Goal: Task Accomplishment & Management: Use online tool/utility

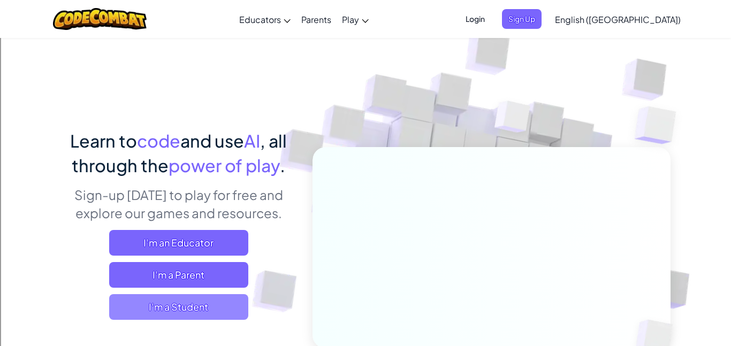
click at [219, 314] on span "I'm a Student" at bounding box center [178, 307] width 139 height 26
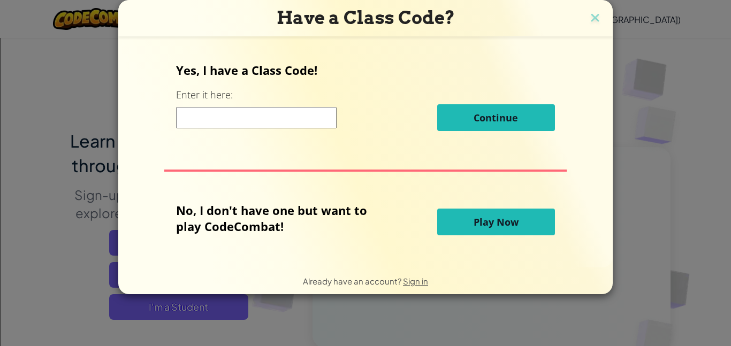
click at [281, 122] on input at bounding box center [256, 117] width 161 height 21
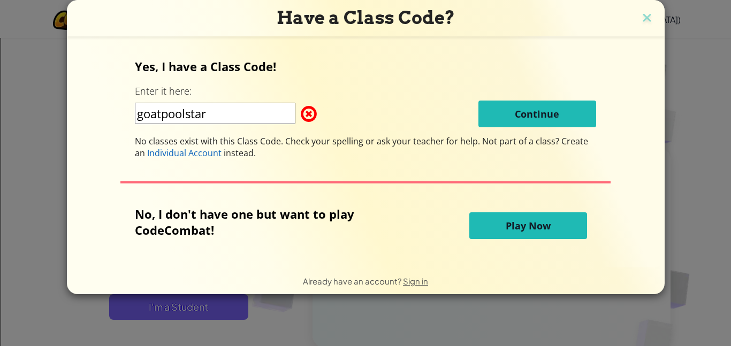
type input "goatpoolstart"
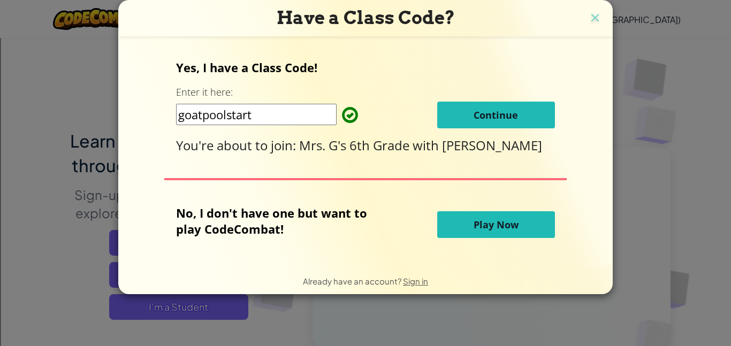
click at [465, 111] on button "Continue" at bounding box center [496, 115] width 118 height 27
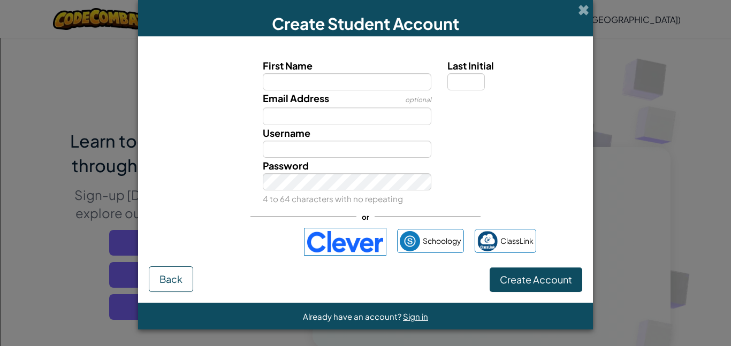
click at [540, 220] on div "First Name Last Initial Email Address optional Username Password 4 to 64 charac…" at bounding box center [365, 156] width 433 height 219
click at [314, 85] on input "First Name" at bounding box center [347, 81] width 169 height 17
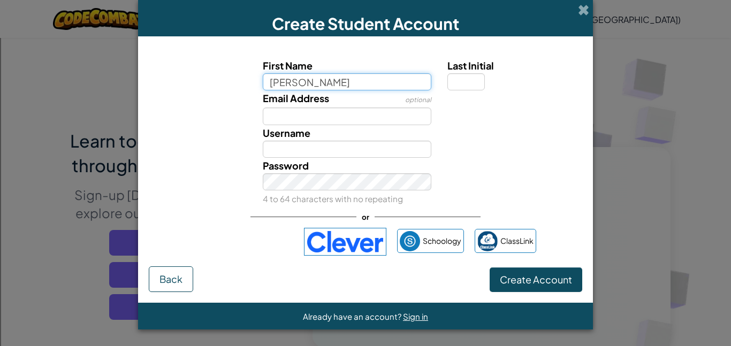
type input "[PERSON_NAME]"
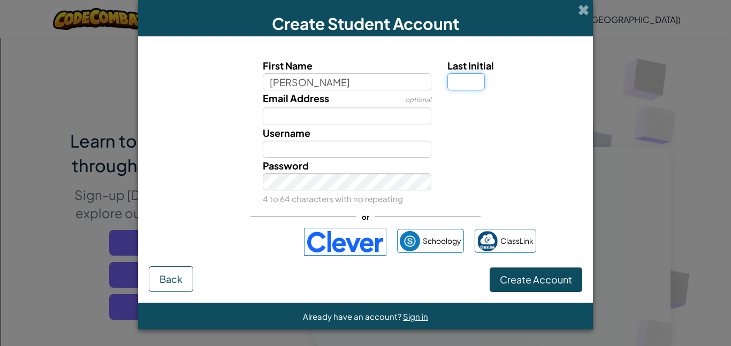
click at [454, 80] on input "Last Initial" at bounding box center [465, 81] width 37 height 17
type input "[PERSON_NAME]"
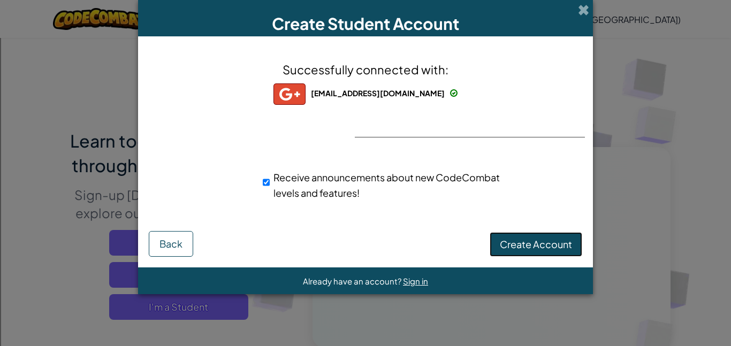
click at [552, 246] on span "Create Account" at bounding box center [536, 244] width 72 height 12
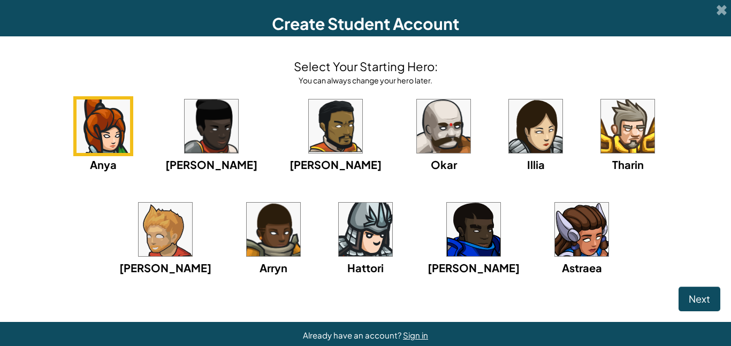
click at [447, 223] on img at bounding box center [474, 230] width 54 height 54
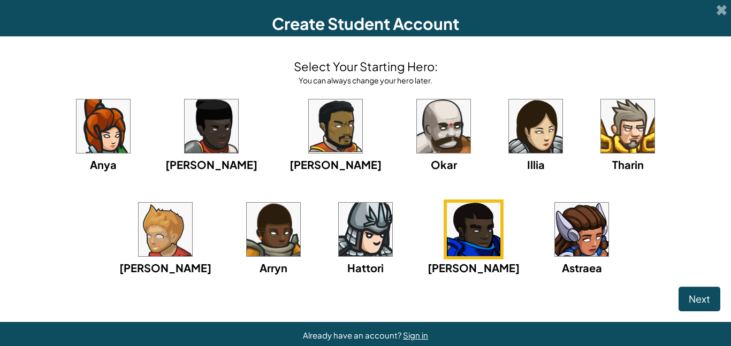
click at [417, 117] on img at bounding box center [444, 127] width 54 height 54
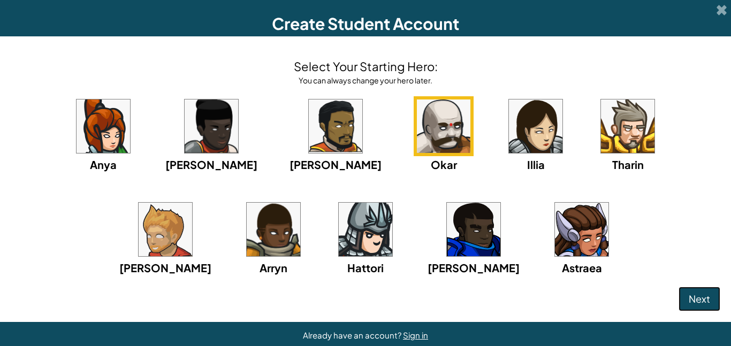
click at [695, 300] on span "Next" at bounding box center [699, 299] width 21 height 12
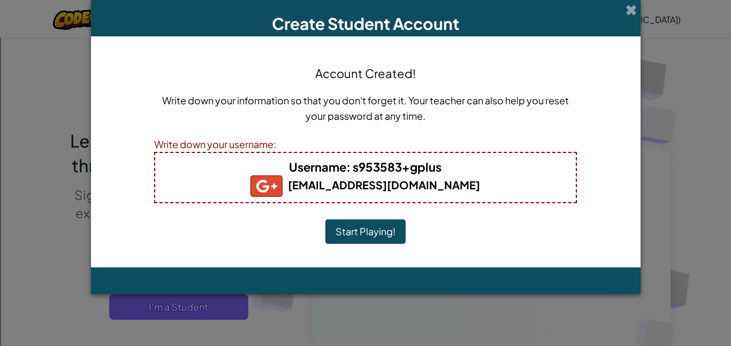
click at [394, 228] on button "Start Playing!" at bounding box center [365, 231] width 80 height 25
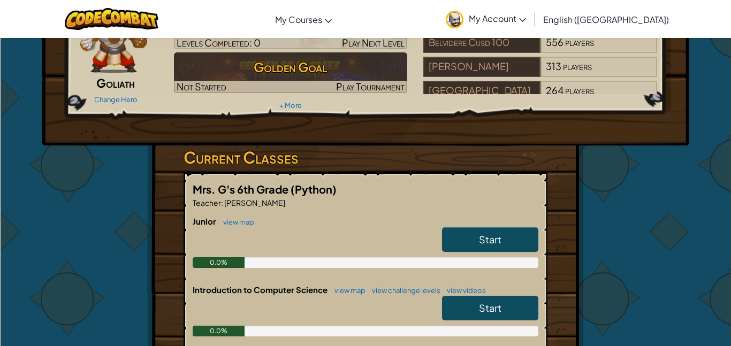
scroll to position [85, 0]
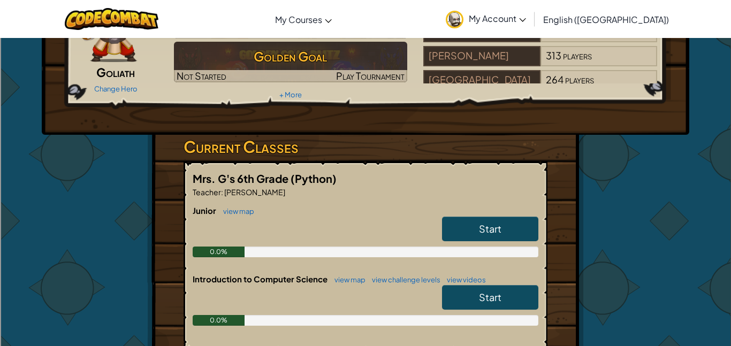
click at [480, 219] on link "Start" at bounding box center [490, 229] width 96 height 25
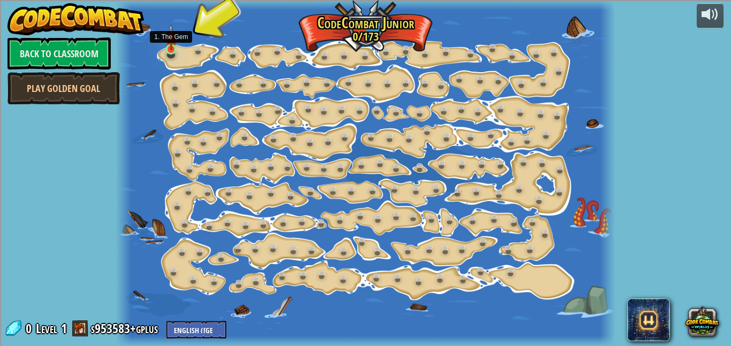
click at [170, 49] on img at bounding box center [170, 37] width 11 height 26
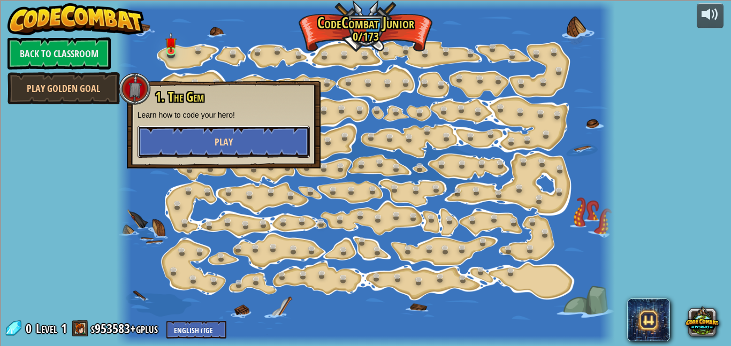
click at [248, 141] on button "Play" at bounding box center [224, 142] width 172 height 32
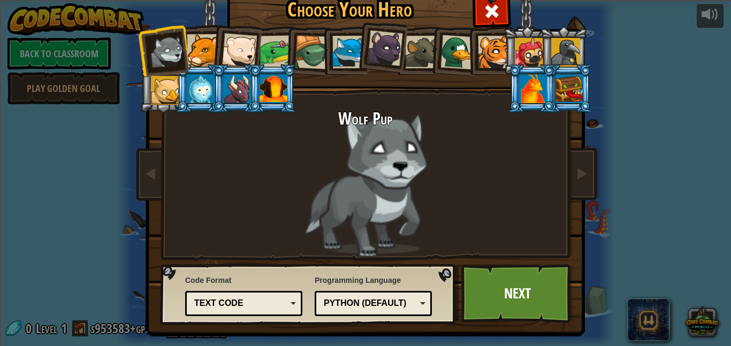
click at [200, 61] on div at bounding box center [203, 50] width 33 height 33
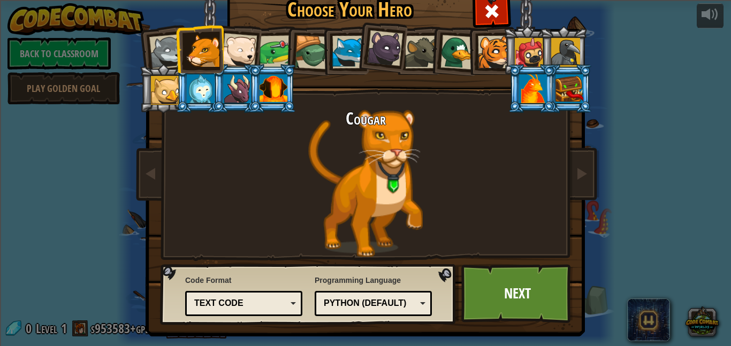
click at [237, 56] on div at bounding box center [239, 50] width 35 height 35
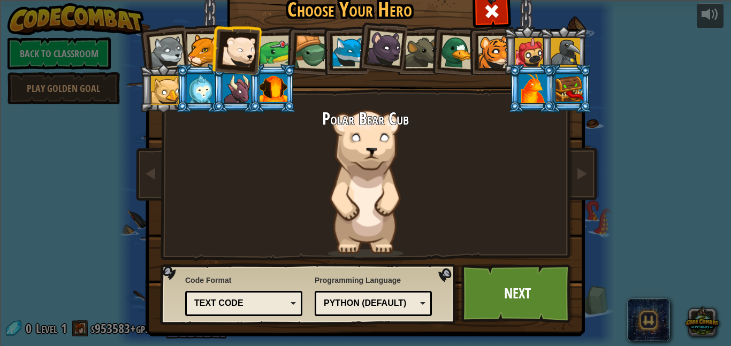
click at [263, 51] on div at bounding box center [276, 51] width 33 height 33
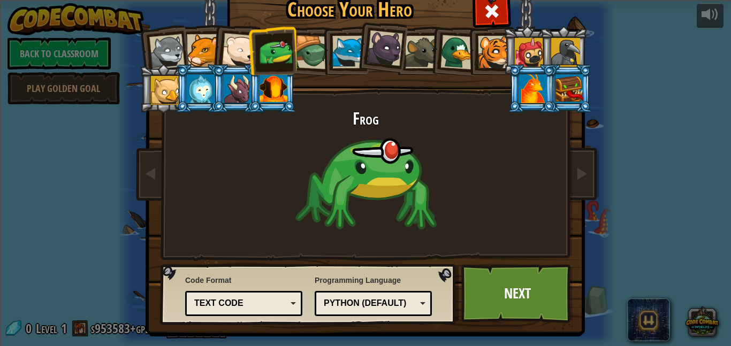
click at [310, 56] on div at bounding box center [312, 52] width 34 height 34
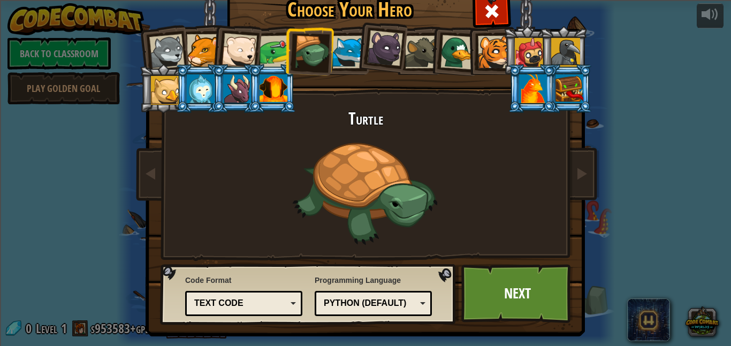
click at [342, 57] on div at bounding box center [348, 52] width 33 height 33
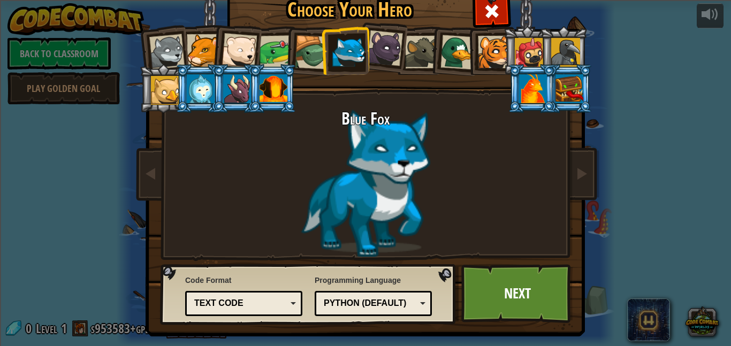
click at [375, 56] on div at bounding box center [385, 49] width 36 height 36
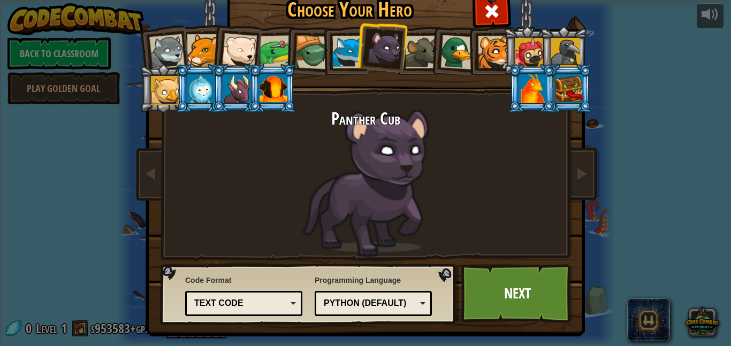
click at [429, 55] on div at bounding box center [421, 52] width 33 height 33
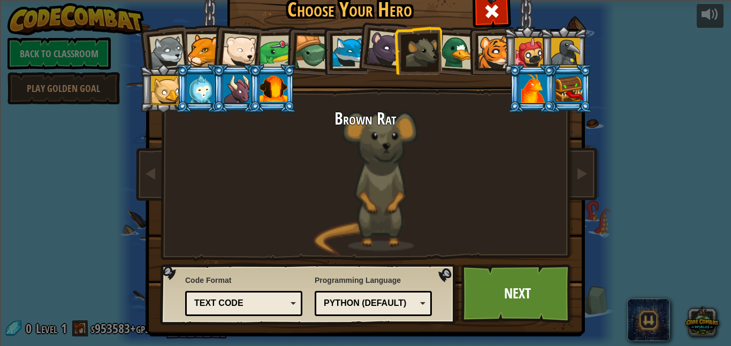
click at [455, 55] on div at bounding box center [457, 52] width 35 height 35
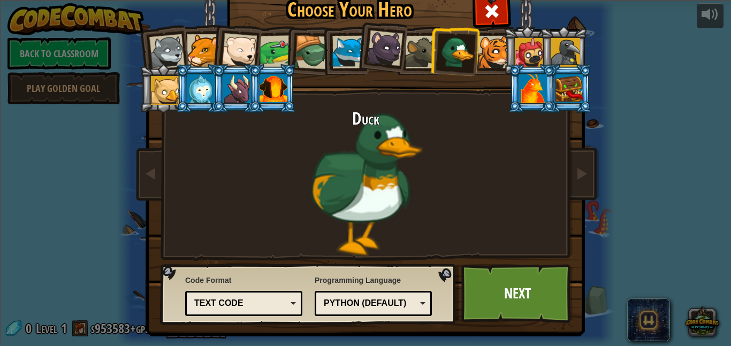
click at [484, 52] on div at bounding box center [494, 52] width 33 height 33
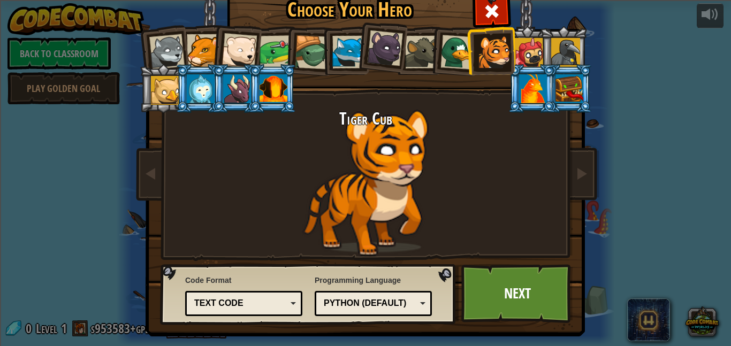
click at [156, 48] on div at bounding box center [166, 51] width 35 height 35
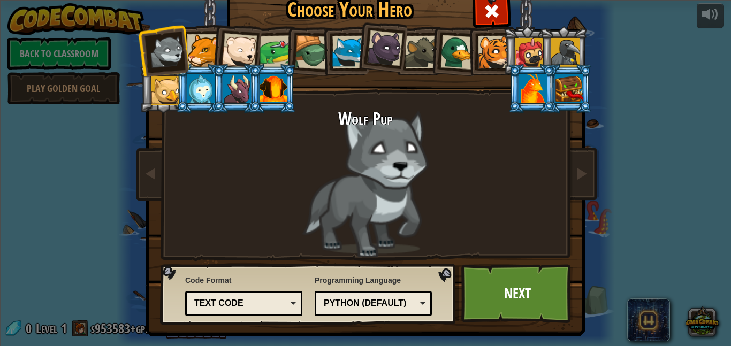
click at [373, 53] on div at bounding box center [385, 49] width 36 height 36
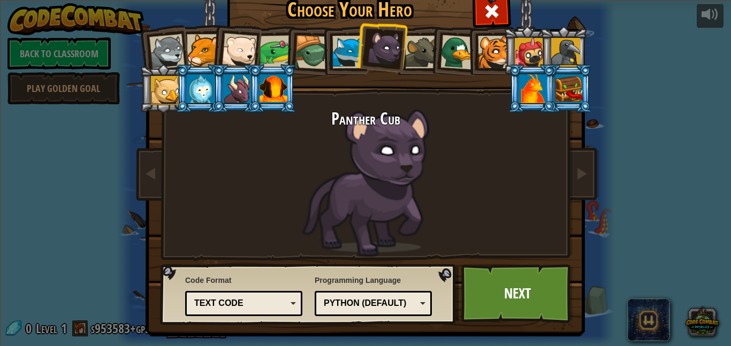
click at [349, 51] on div at bounding box center [348, 52] width 33 height 33
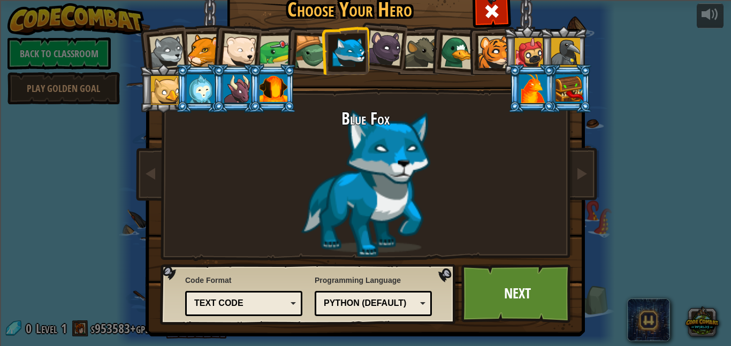
click at [315, 45] on div at bounding box center [312, 52] width 34 height 34
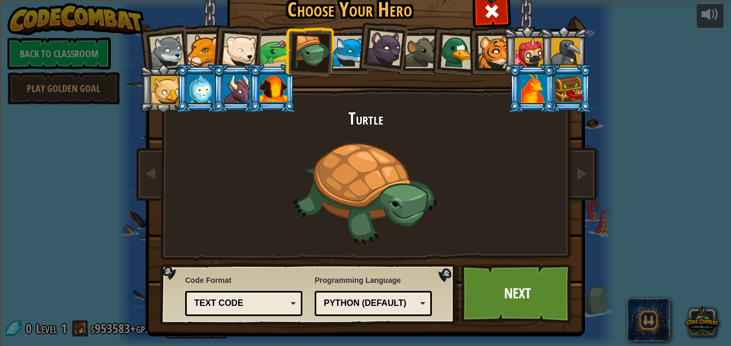
click at [288, 45] on li at bounding box center [309, 50] width 51 height 51
click at [273, 44] on div at bounding box center [276, 51] width 33 height 33
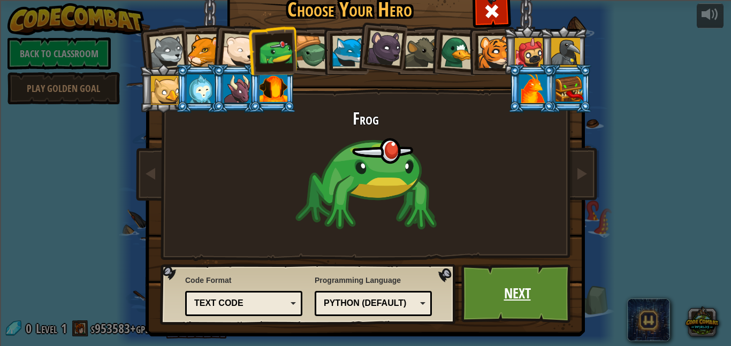
click at [509, 285] on link "Next" at bounding box center [517, 293] width 112 height 59
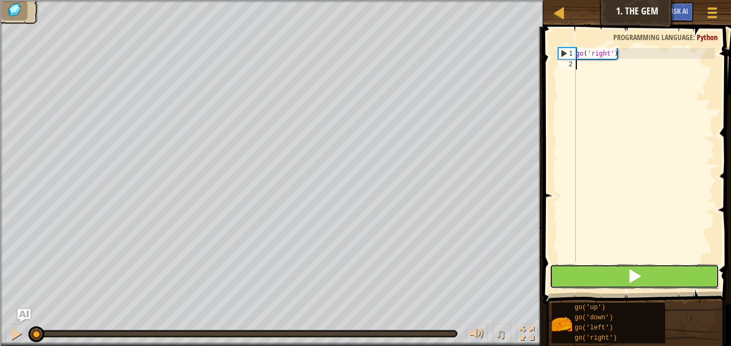
click at [684, 283] on button at bounding box center [635, 276] width 170 height 25
click at [680, 279] on button at bounding box center [635, 276] width 170 height 25
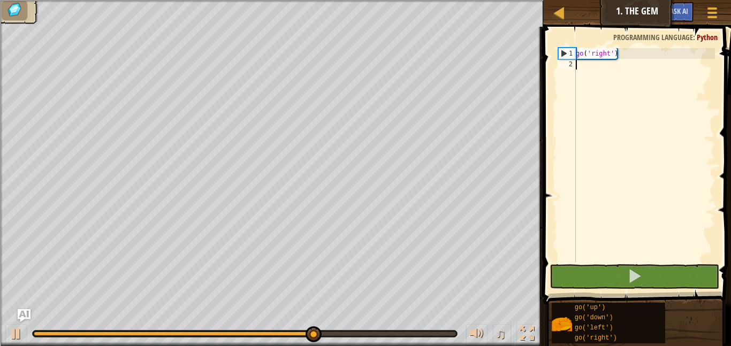
scroll to position [5, 0]
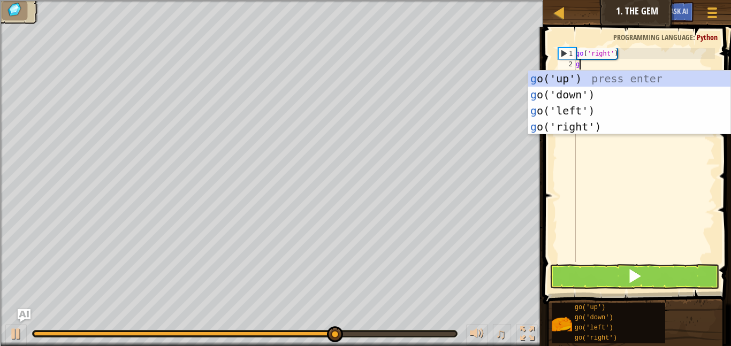
type textarea "go"
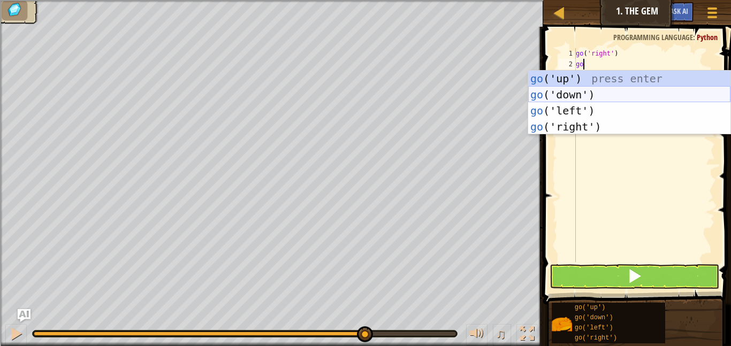
click at [575, 97] on div "go ('up') press enter go ('down') press enter go ('left') press enter go ('righ…" at bounding box center [629, 119] width 202 height 96
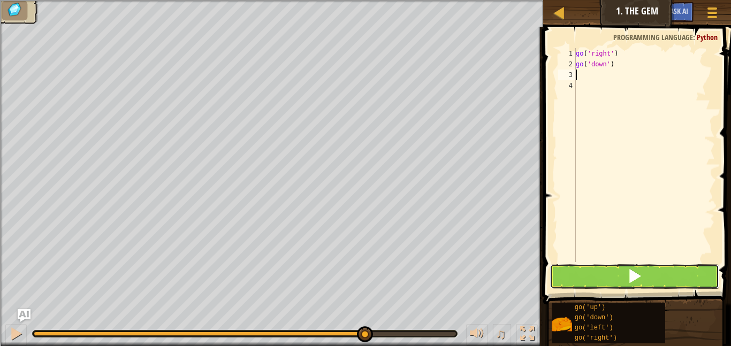
click at [608, 277] on button at bounding box center [635, 276] width 170 height 25
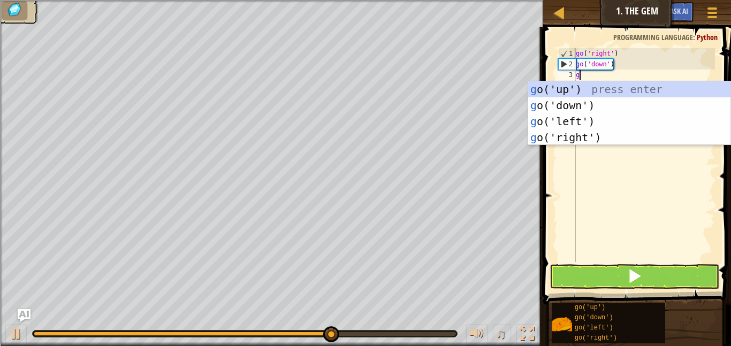
type textarea "go"
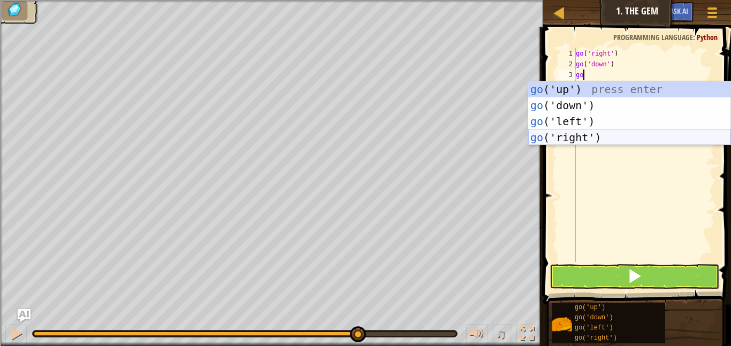
click at [602, 135] on div "go ('up') press enter go ('down') press enter go ('left') press enter go ('righ…" at bounding box center [629, 129] width 202 height 96
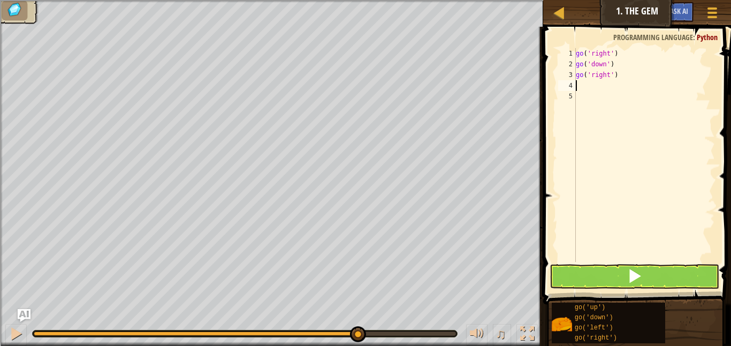
scroll to position [5, 0]
click at [632, 274] on span at bounding box center [634, 276] width 15 height 15
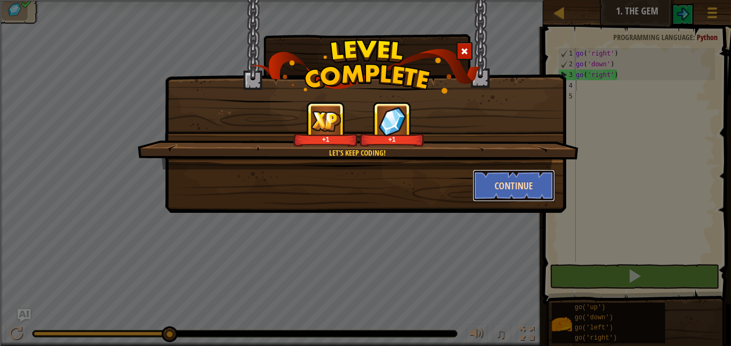
click at [508, 192] on button "Continue" at bounding box center [514, 186] width 83 height 32
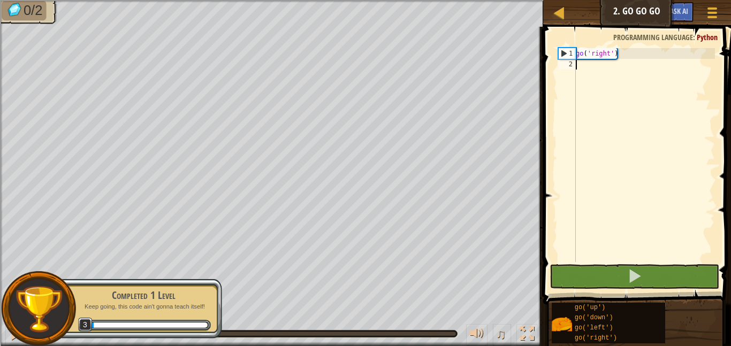
scroll to position [5, 0]
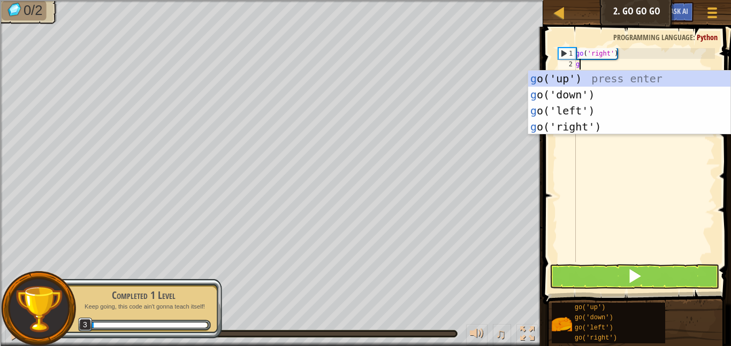
type textarea "go"
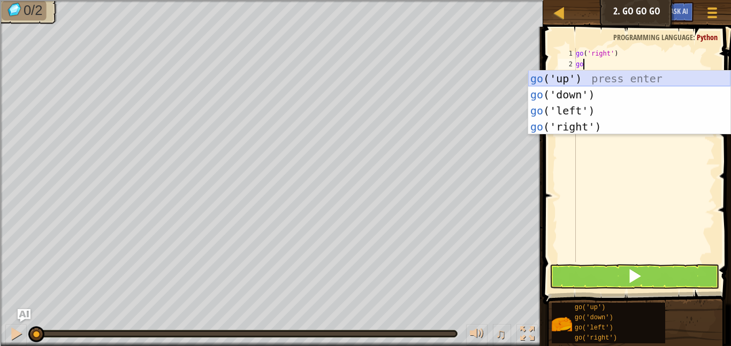
click at [579, 77] on div "go ('up') press enter go ('down') press enter go ('left') press enter go ('righ…" at bounding box center [629, 119] width 202 height 96
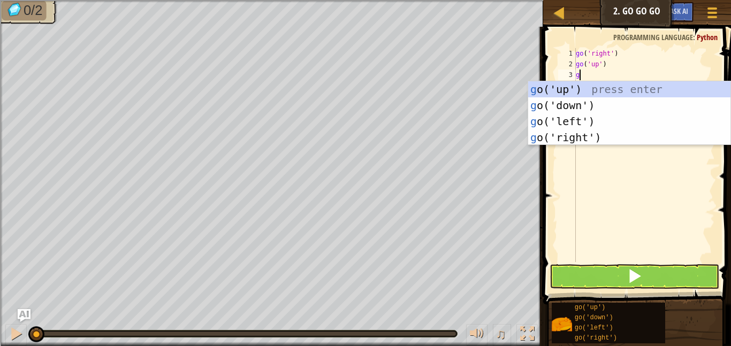
type textarea "go"
click at [632, 137] on div "go ('up') press enter go ('down') press enter go ('left') press enter go ('righ…" at bounding box center [629, 129] width 202 height 96
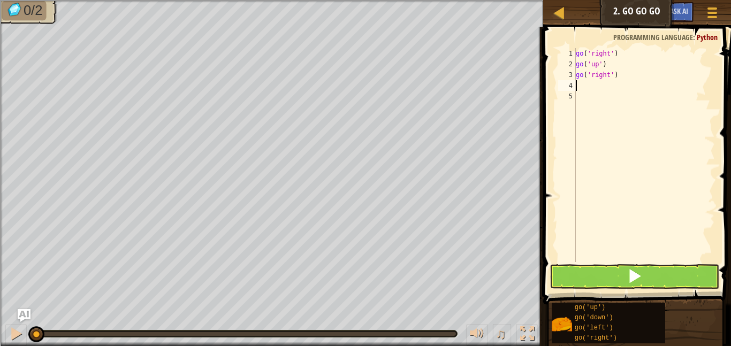
type textarea "go"
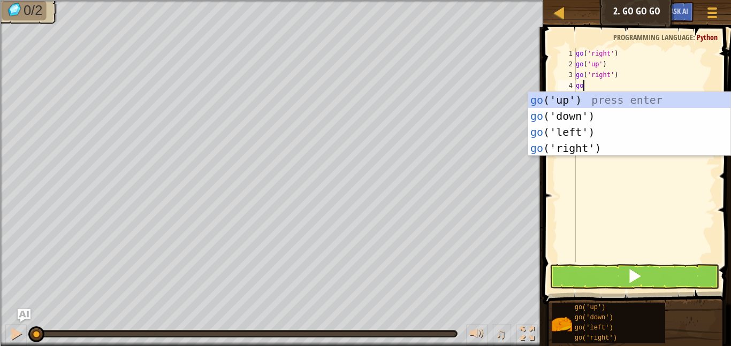
scroll to position [5, 1]
click at [635, 152] on div "go ('up') press enter go ('down') press enter go ('left') press enter go ('righ…" at bounding box center [629, 140] width 202 height 96
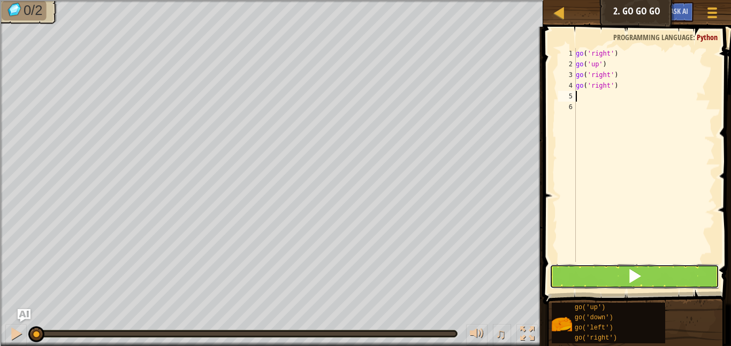
click at [636, 277] on span at bounding box center [634, 276] width 15 height 15
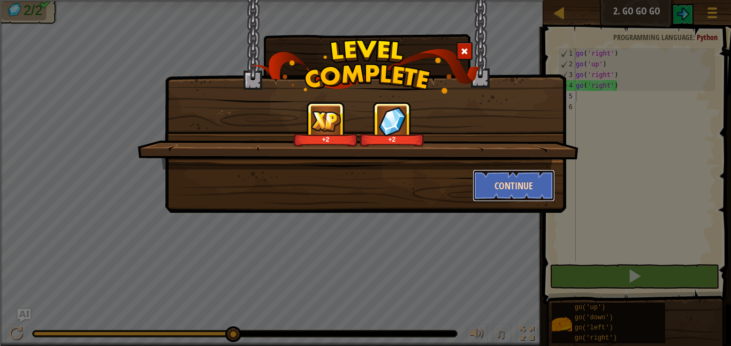
click at [538, 179] on button "Continue" at bounding box center [514, 186] width 83 height 32
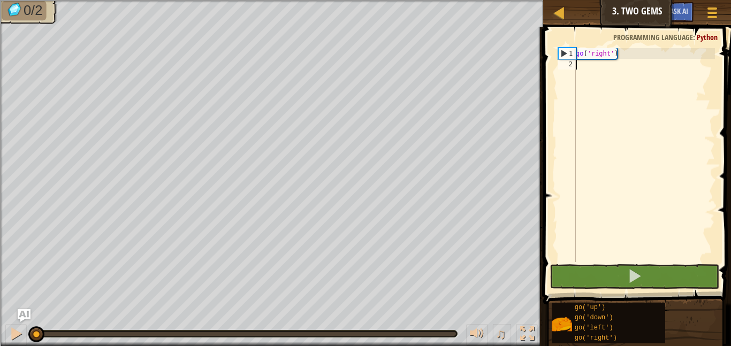
scroll to position [5, 0]
type textarea "go"
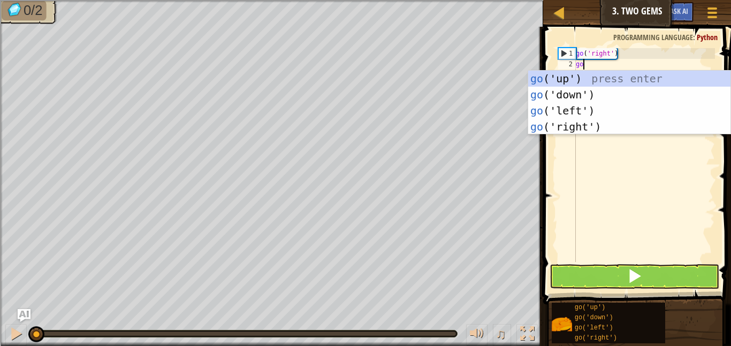
scroll to position [5, 1]
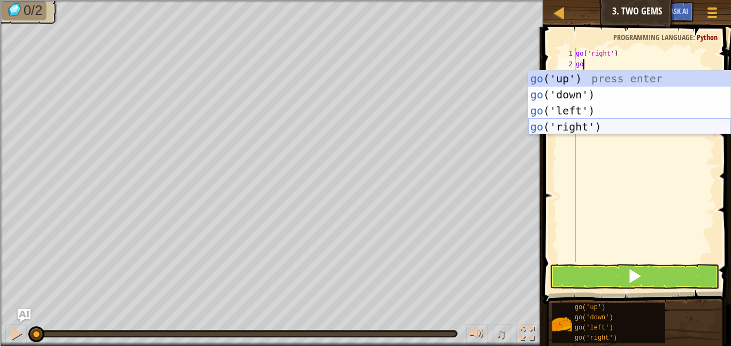
click at [577, 126] on div "go ('up') press enter go ('down') press enter go ('left') press enter go ('righ…" at bounding box center [629, 119] width 202 height 96
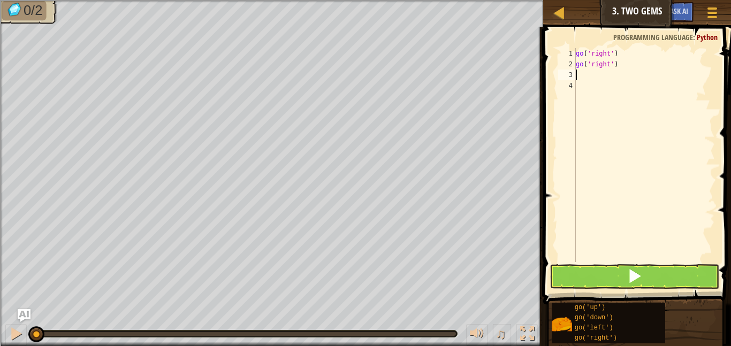
scroll to position [5, 0]
type textarea "go"
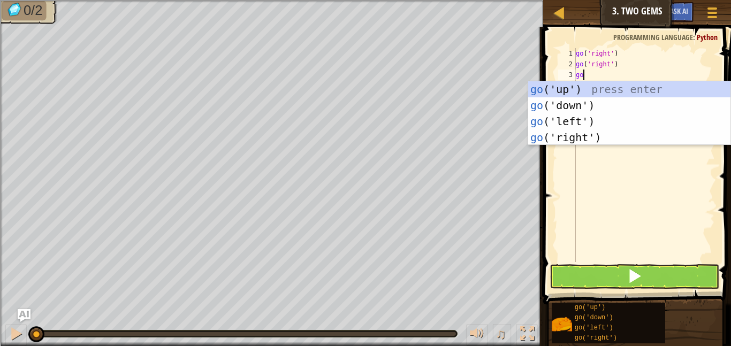
scroll to position [5, 1]
click at [575, 136] on div "go ('up') press enter go ('down') press enter go ('left') press enter go ('righ…" at bounding box center [629, 129] width 202 height 96
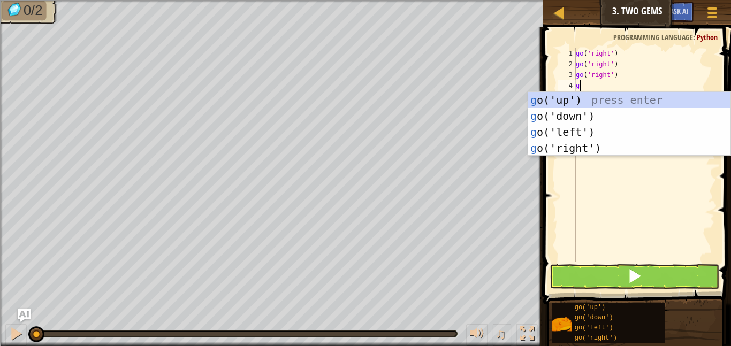
type textarea "go"
click at [599, 101] on div "go ('up') press enter go ('down') press enter go ('left') press enter go ('righ…" at bounding box center [629, 140] width 202 height 96
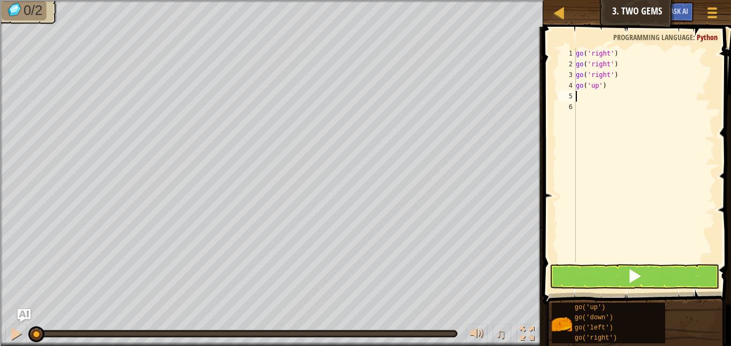
scroll to position [5, 0]
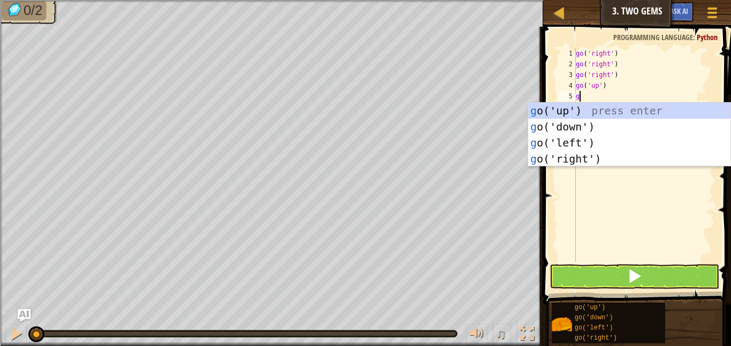
type textarea "go"
click at [582, 126] on div "go ('up') press enter go ('down') press enter go ('left') press enter go ('righ…" at bounding box center [629, 151] width 202 height 96
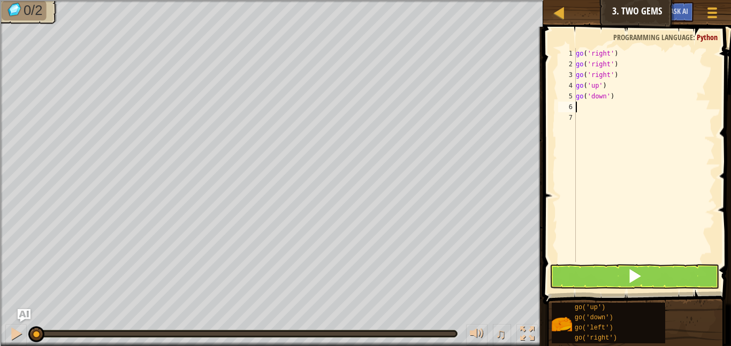
scroll to position [5, 0]
type textarea "go"
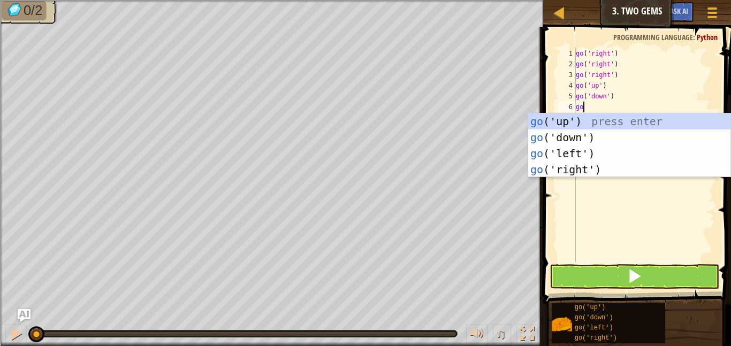
scroll to position [5, 1]
click at [580, 136] on div "go ('up') press enter go ('down') press enter go ('left') press enter go ('righ…" at bounding box center [629, 161] width 202 height 96
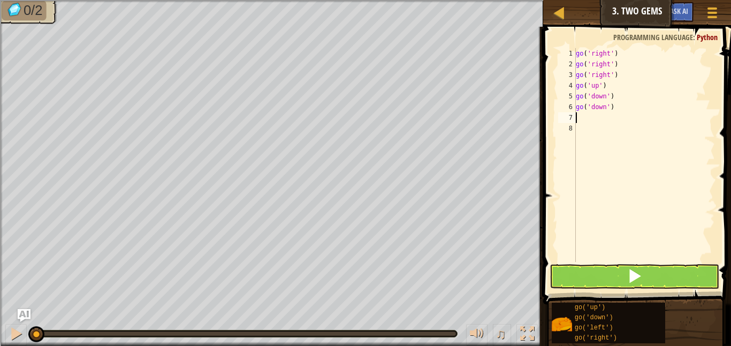
scroll to position [5, 0]
click at [620, 275] on button at bounding box center [635, 276] width 170 height 25
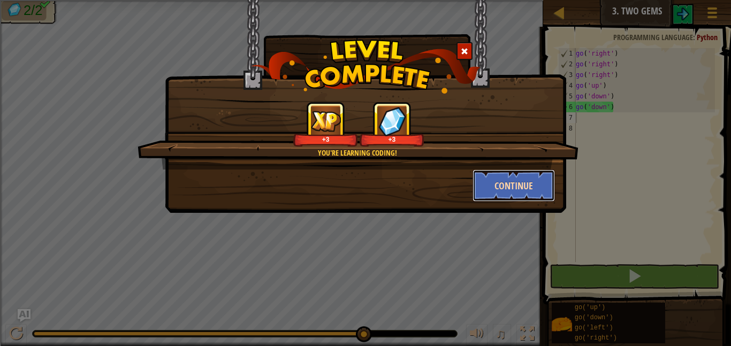
click at [545, 196] on button "Continue" at bounding box center [514, 186] width 83 height 32
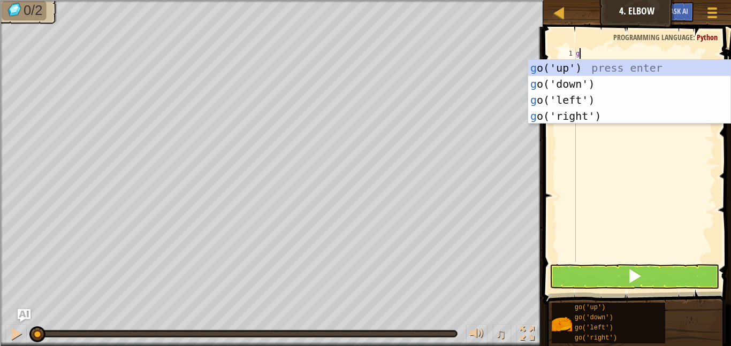
type textarea "go"
click at [544, 78] on div "go ('up') press enter go ('down') press enter go ('left') press enter go ('righ…" at bounding box center [629, 108] width 202 height 96
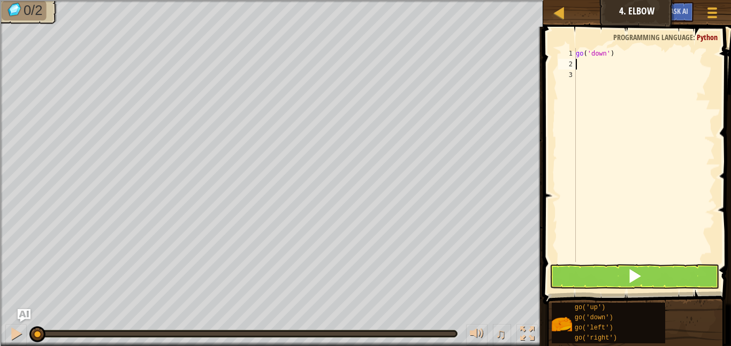
type textarea "go"
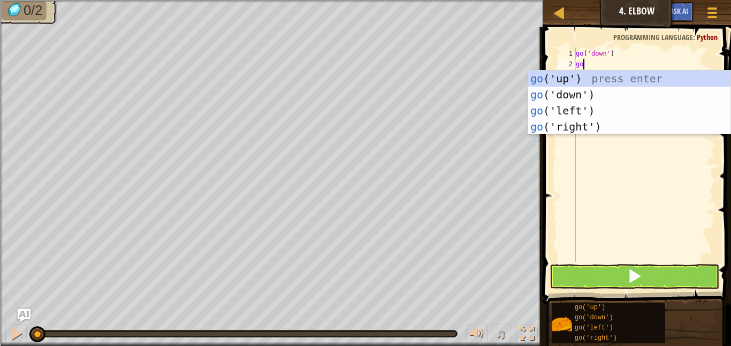
scroll to position [5, 1]
click at [565, 92] on div "go ('up') press enter go ('down') press enter go ('left') press enter go ('righ…" at bounding box center [629, 119] width 202 height 96
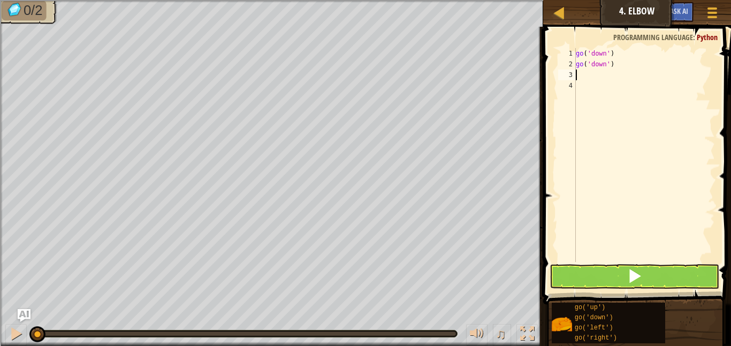
scroll to position [5, 0]
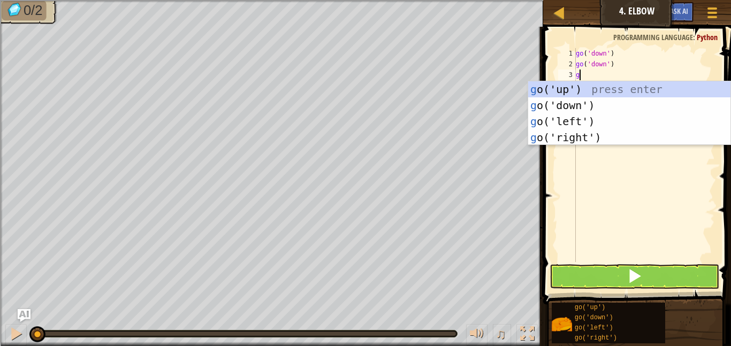
type textarea "go"
click at [618, 117] on div "go ('up') press enter go ('down') press enter go ('left') press enter go ('righ…" at bounding box center [629, 129] width 202 height 96
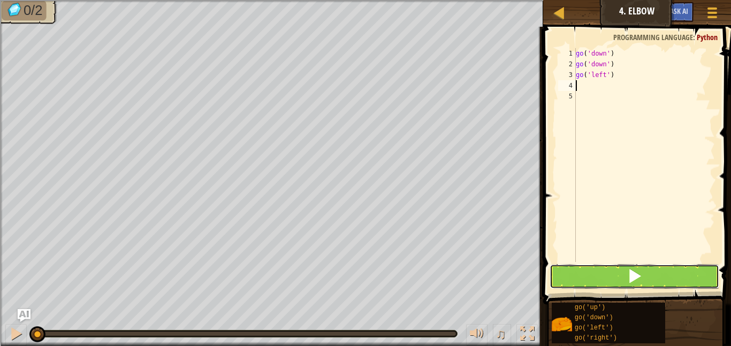
click at [663, 278] on button at bounding box center [635, 276] width 170 height 25
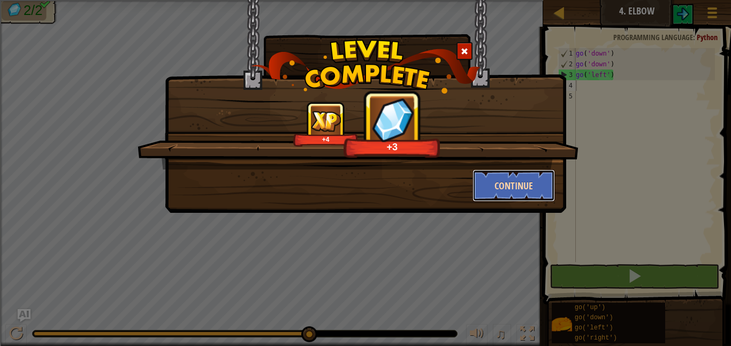
click at [506, 192] on button "Continue" at bounding box center [514, 186] width 83 height 32
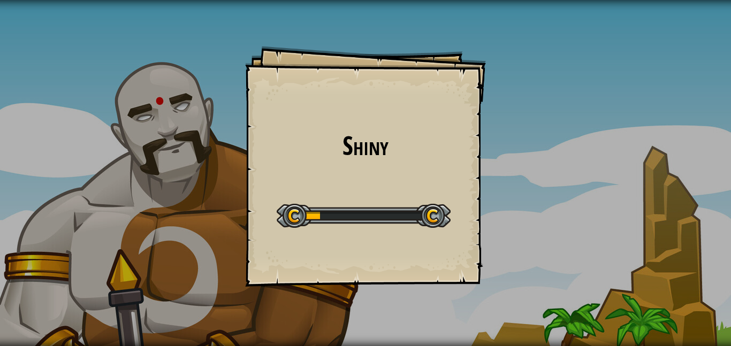
click at [506, 192] on div "Shiny Goals Start Level Error loading from server. Try refreshing the page. You…" at bounding box center [365, 173] width 731 height 346
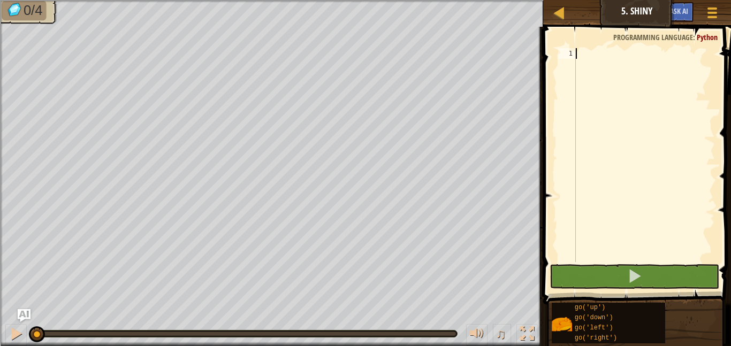
scroll to position [5, 0]
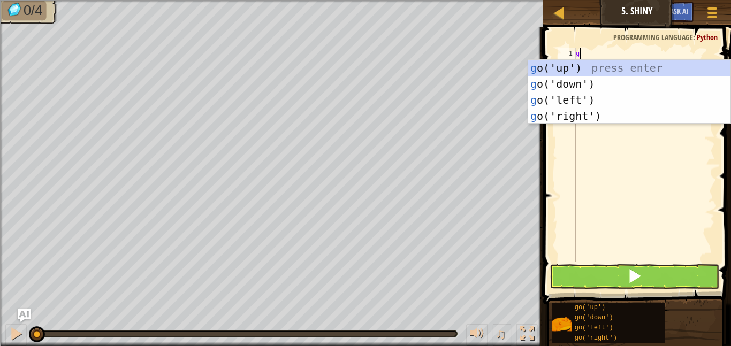
type textarea "go"
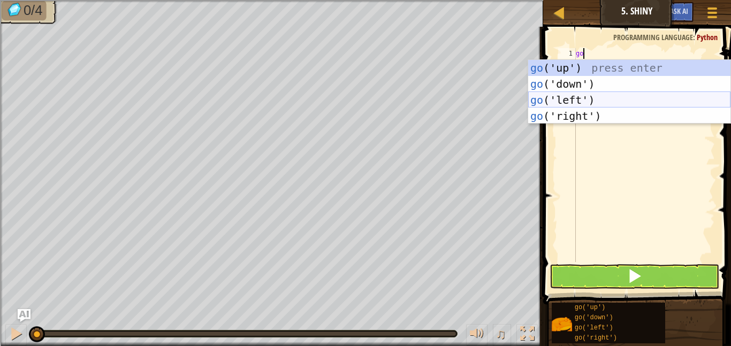
click at [571, 97] on div "go ('up') press enter go ('down') press enter go ('left') press enter go ('righ…" at bounding box center [629, 108] width 202 height 96
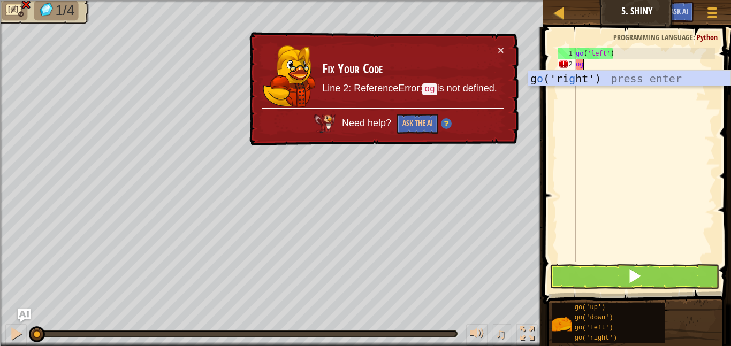
type textarea "o"
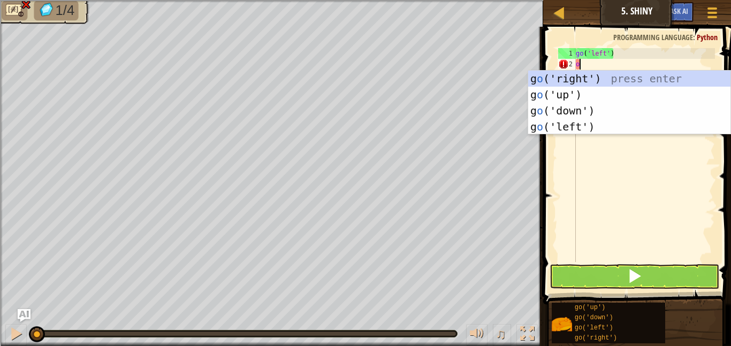
scroll to position [5, 0]
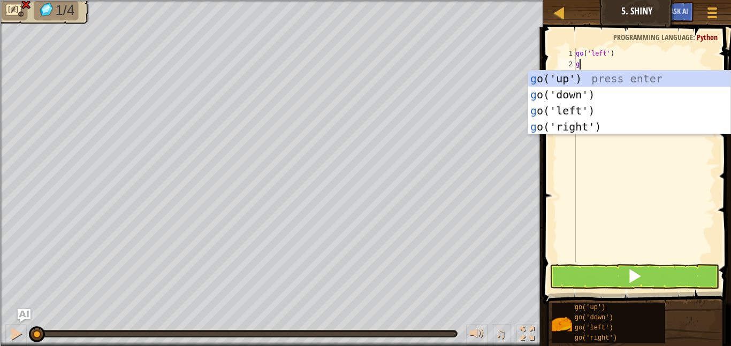
type textarea "go"
click at [606, 110] on div "go ('up') press enter go ('down') press enter go ('left') press enter go ('righ…" at bounding box center [629, 119] width 202 height 96
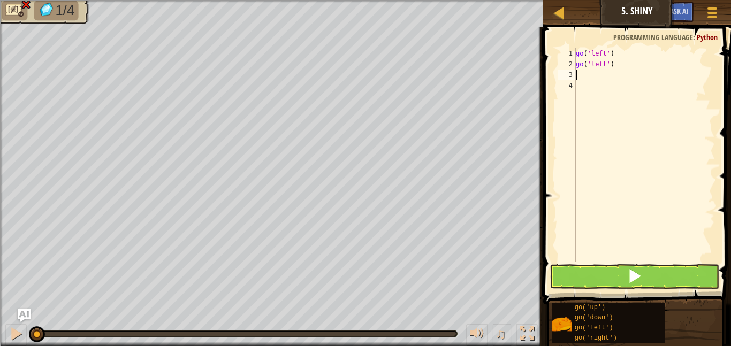
scroll to position [5, 0]
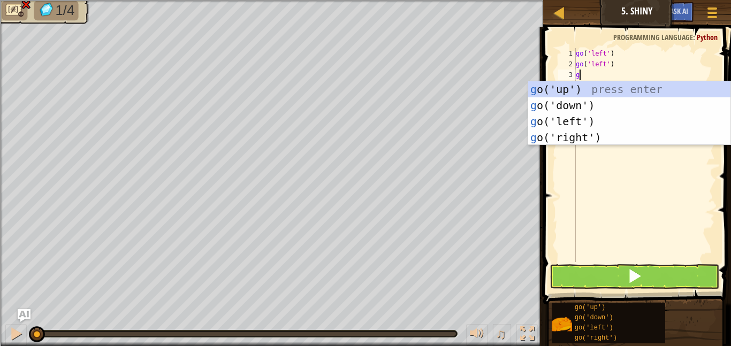
type textarea "go"
click at [561, 104] on div "go ('up') press enter go ('down') press enter go ('left') press enter go ('righ…" at bounding box center [629, 129] width 202 height 96
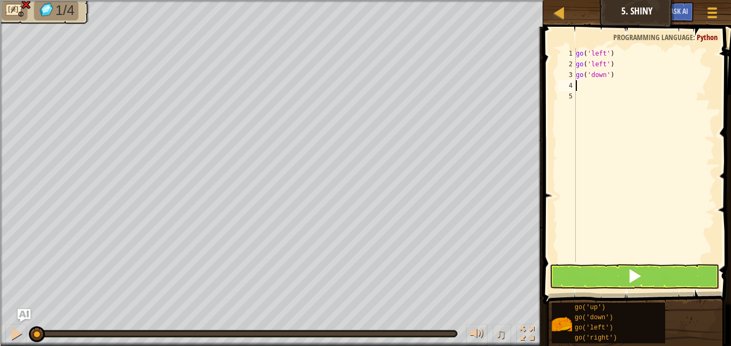
scroll to position [5, 0]
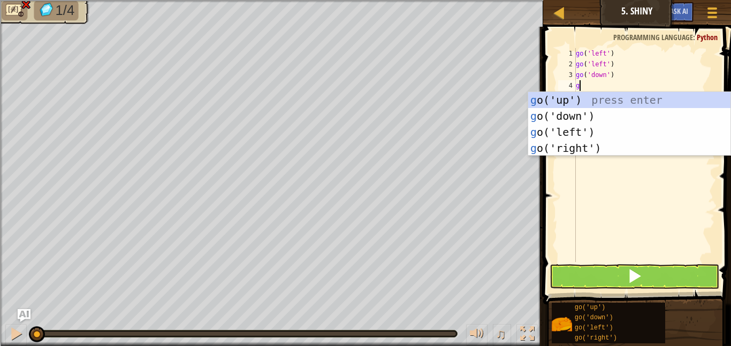
type textarea "go"
click at [574, 144] on div "go ('up') press enter go ('down') press enter go ('left') press enter go ('righ…" at bounding box center [629, 140] width 202 height 96
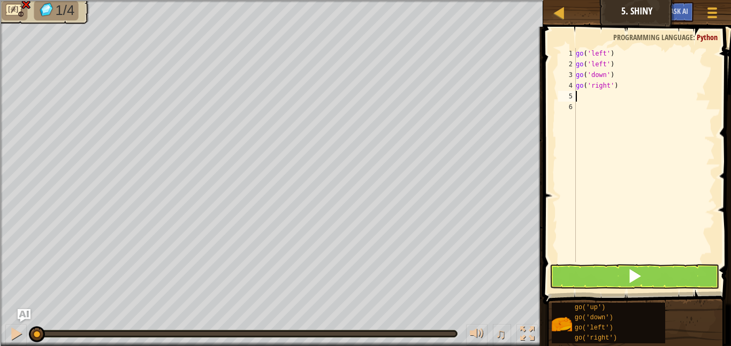
scroll to position [5, 0]
click at [592, 270] on button at bounding box center [635, 276] width 170 height 25
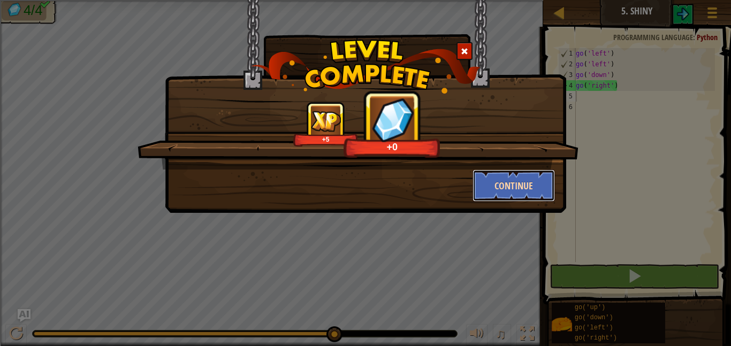
click at [526, 178] on button "Continue" at bounding box center [514, 186] width 83 height 32
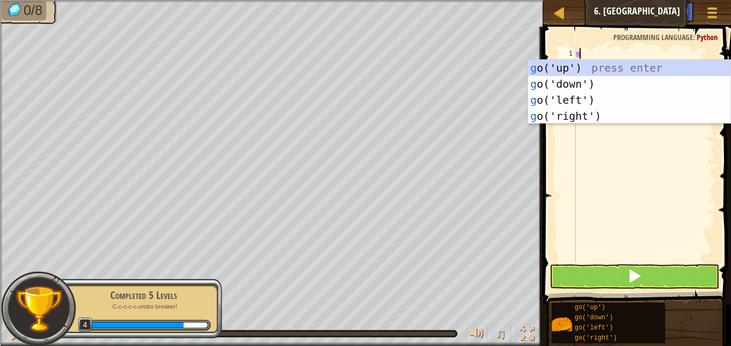
scroll to position [5, 0]
type textarea "go"
click at [626, 119] on div "go ('up') press enter go ('down') press enter go ('left') press enter go ('righ…" at bounding box center [629, 108] width 202 height 96
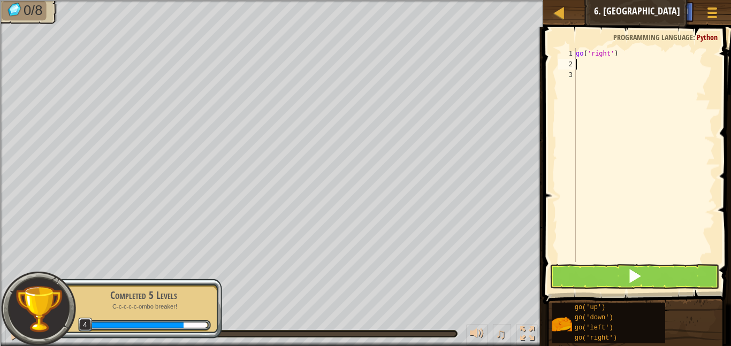
scroll to position [5, 0]
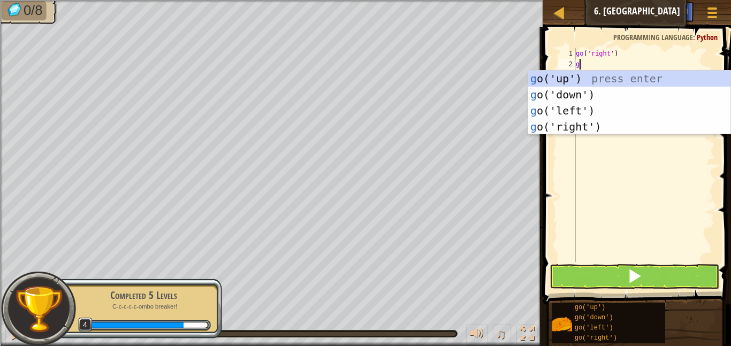
type textarea "go"
click at [592, 79] on div "go ('up') press enter go ('down') press enter go ('left') press enter go ('righ…" at bounding box center [629, 119] width 202 height 96
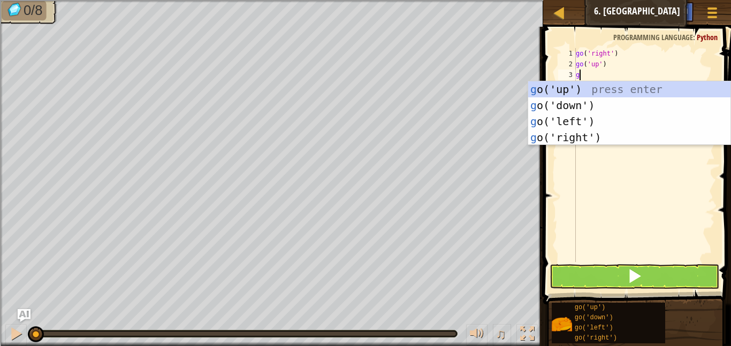
type textarea "go"
click at [608, 121] on div "go ('up') press enter go ('down') press enter go ('left') press enter go ('righ…" at bounding box center [629, 129] width 202 height 96
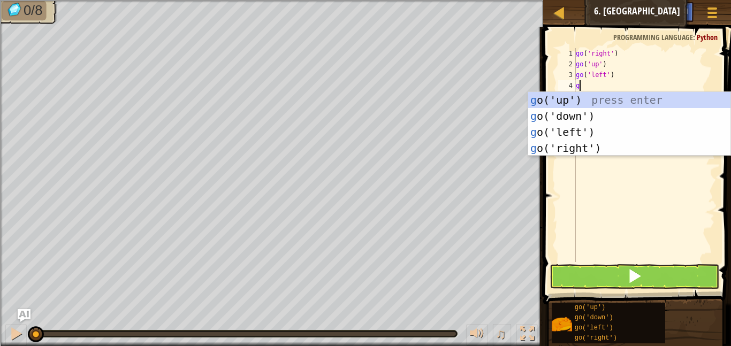
type textarea "go"
click at [650, 131] on div "go ('up') press enter go ('down') press enter go ('left') press enter go ('righ…" at bounding box center [629, 140] width 202 height 96
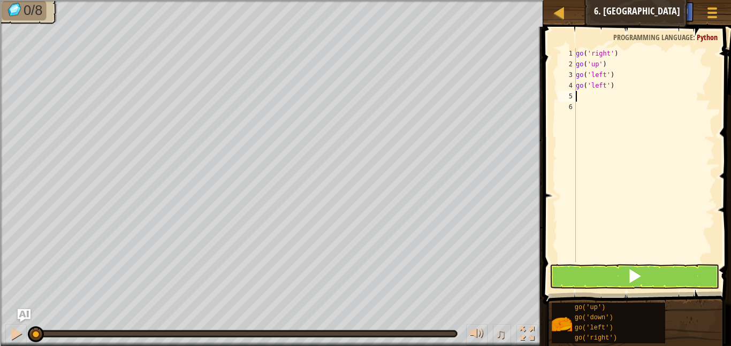
scroll to position [5, 0]
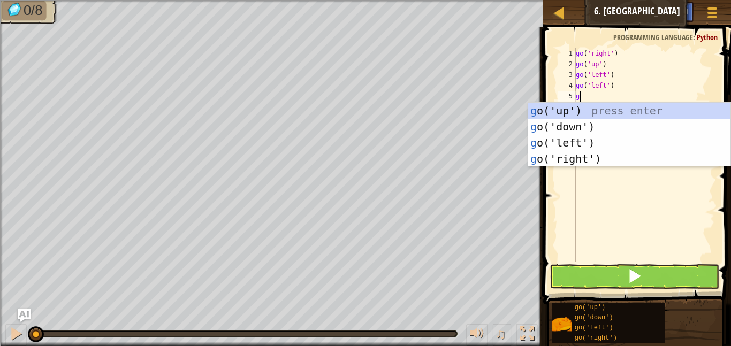
type textarea "go"
click at [611, 128] on div "go ('up') press enter go ('down') press enter go ('left') press enter go ('righ…" at bounding box center [629, 151] width 202 height 96
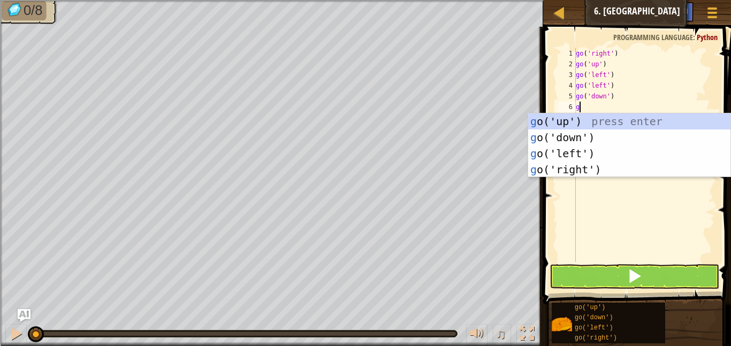
type textarea "go"
click at [603, 135] on div "go ('up') press enter go ('down') press enter go ('left') press enter go ('righ…" at bounding box center [629, 161] width 202 height 96
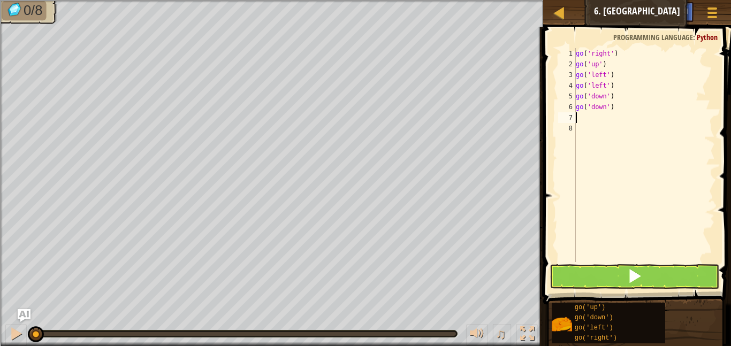
scroll to position [5, 0]
type textarea "go"
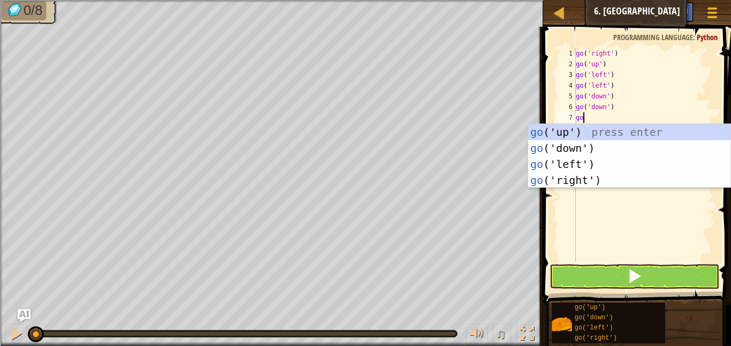
scroll to position [5, 1]
click at [613, 178] on div "go ('up') press enter go ('down') press enter go ('left') press enter go ('righ…" at bounding box center [629, 172] width 202 height 96
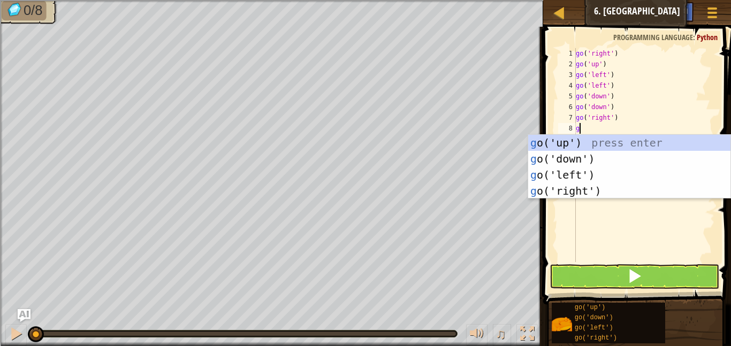
type textarea "go"
click at [616, 191] on div "go ('up') press enter go ('down') press enter go ('left') press enter go ('righ…" at bounding box center [629, 183] width 202 height 96
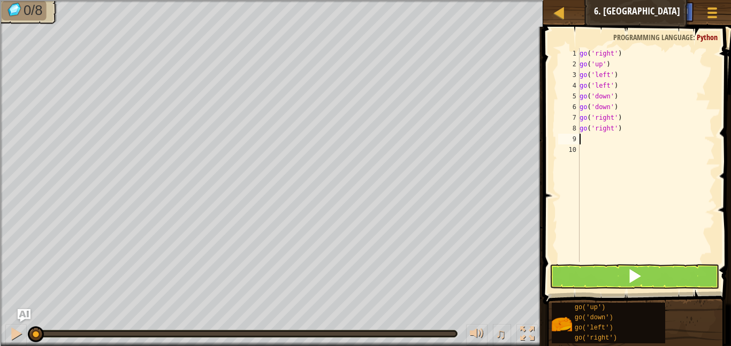
scroll to position [5, 0]
click at [637, 277] on span at bounding box center [634, 276] width 15 height 15
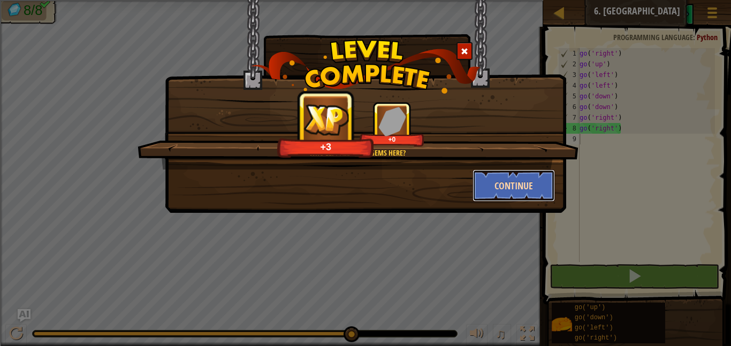
click at [515, 179] on button "Continue" at bounding box center [514, 186] width 83 height 32
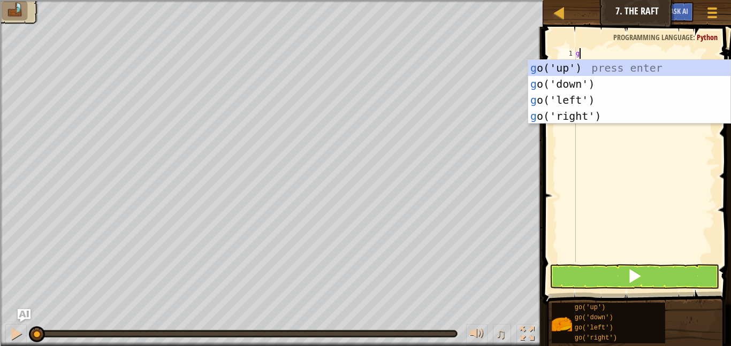
scroll to position [5, 1]
type textarea "go"
click at [557, 71] on div "go ('up') press enter go ('down') press enter go ('left') press enter go ('righ…" at bounding box center [629, 108] width 202 height 96
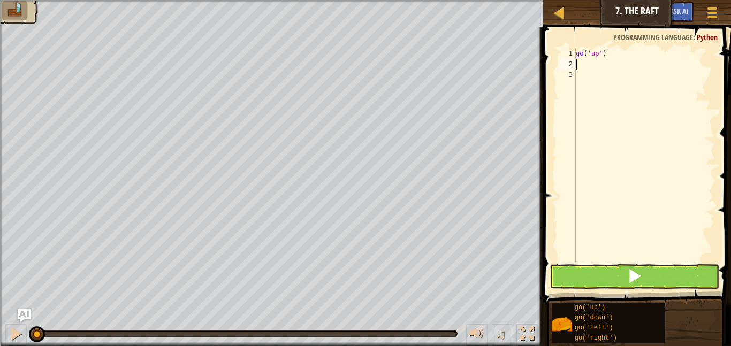
scroll to position [5, 0]
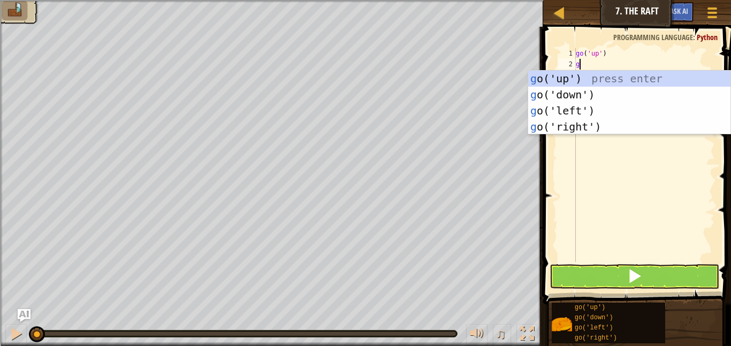
type textarea "go"
click at [608, 126] on div "go ('up') press enter go ('down') press enter go ('left') press enter go ('righ…" at bounding box center [629, 119] width 202 height 96
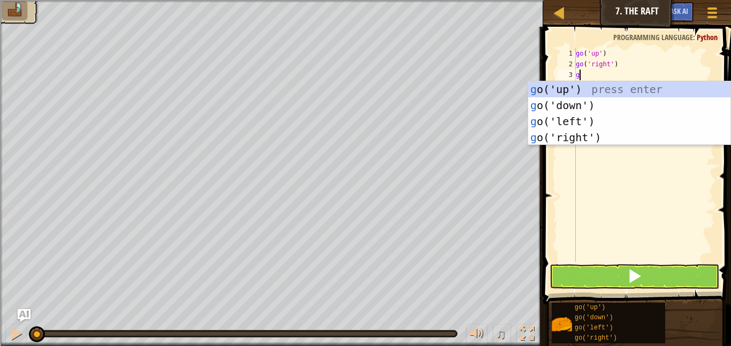
type textarea "go"
click at [618, 140] on div "go ('up') press enter go ('down') press enter go ('left') press enter go ('righ…" at bounding box center [629, 129] width 202 height 96
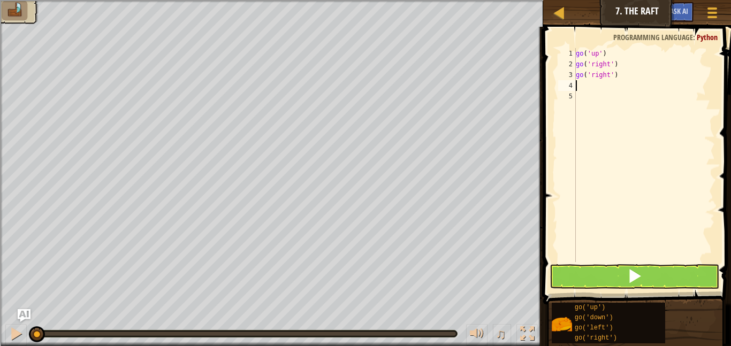
scroll to position [5, 0]
click at [669, 273] on button at bounding box center [635, 276] width 170 height 25
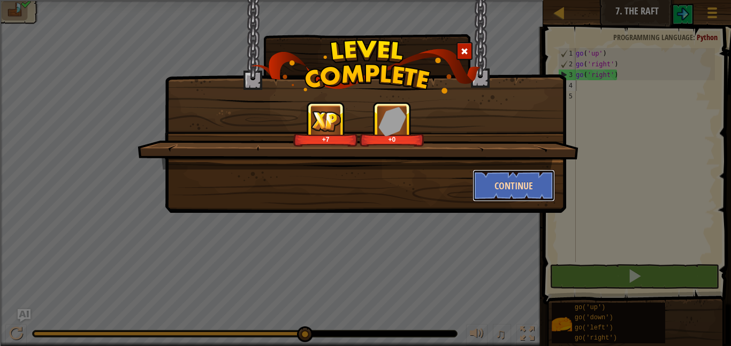
click at [509, 182] on button "Continue" at bounding box center [514, 186] width 83 height 32
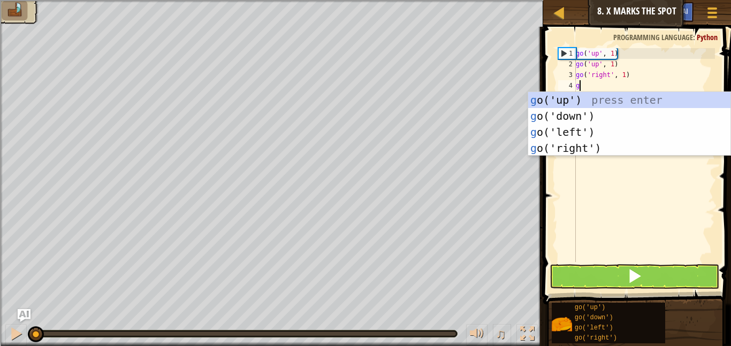
scroll to position [5, 0]
type textarea "go"
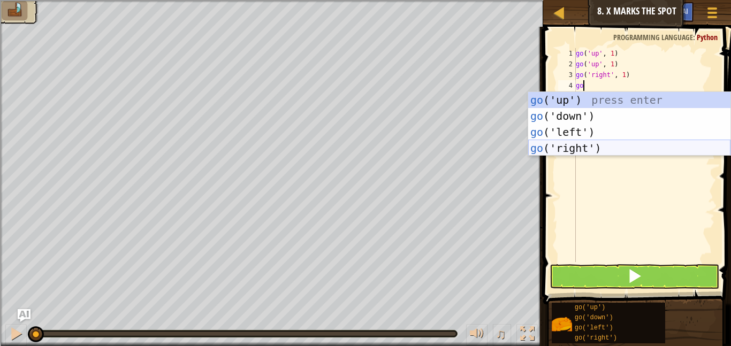
click at [635, 145] on div "go ('up') press enter go ('down') press enter go ('left') press enter go ('righ…" at bounding box center [629, 140] width 202 height 96
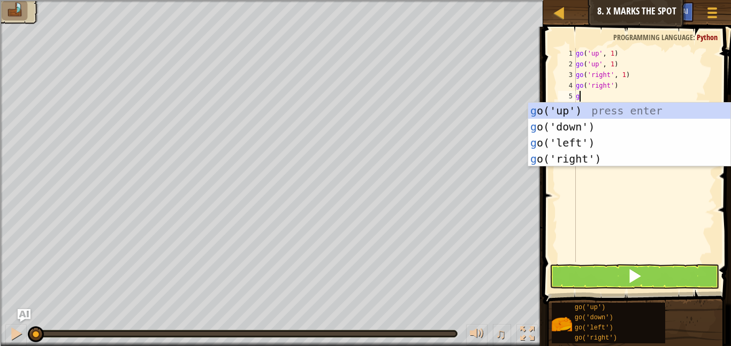
type textarea "go"
click at [600, 157] on div "go ('up') press enter go ('down') press enter go ('left') press enter go ('righ…" at bounding box center [629, 151] width 202 height 96
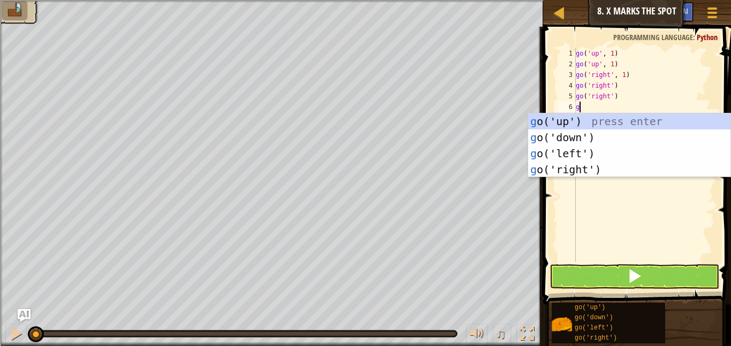
type textarea "go"
click at [568, 137] on div "go ('up') press enter go ('down') press enter go ('left') press enter go ('righ…" at bounding box center [629, 161] width 202 height 96
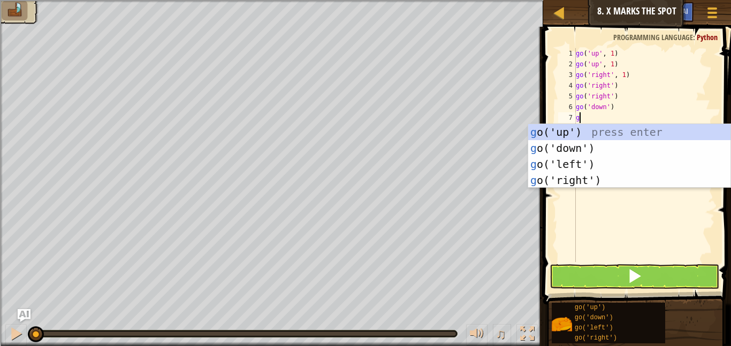
type textarea "go"
click at [561, 146] on div "go ('up') press enter go ('down') press enter go ('left') press enter go ('righ…" at bounding box center [629, 172] width 202 height 96
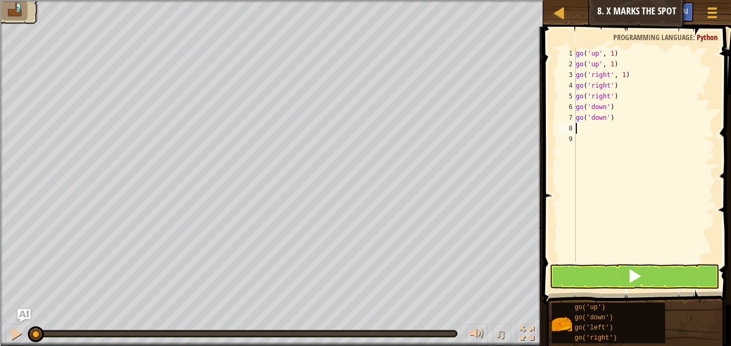
scroll to position [5, 0]
type textarea "go"
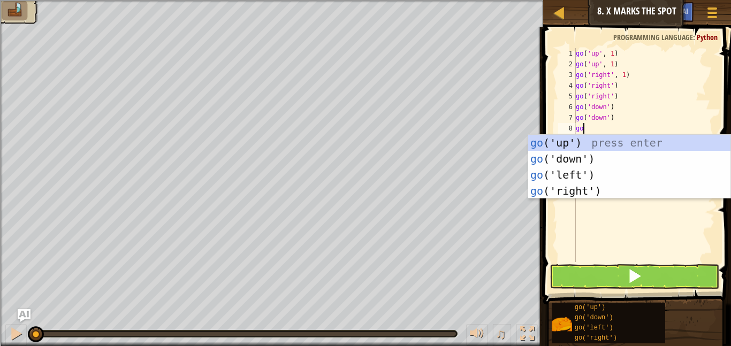
scroll to position [5, 1]
click at [585, 174] on div "go ('up') press enter go ('down') press enter go ('left') press enter go ('righ…" at bounding box center [629, 183] width 202 height 96
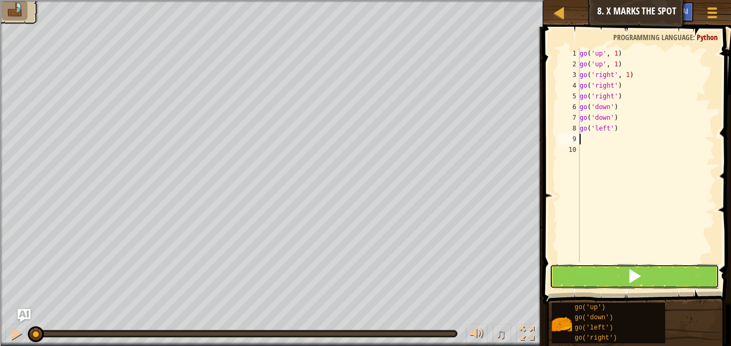
click at [647, 271] on button at bounding box center [635, 276] width 170 height 25
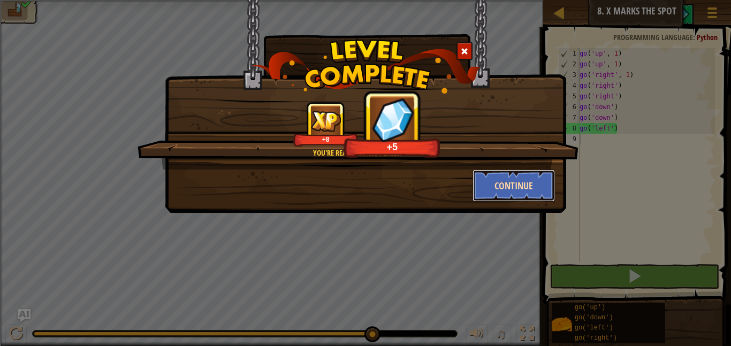
click at [498, 188] on button "Continue" at bounding box center [514, 186] width 83 height 32
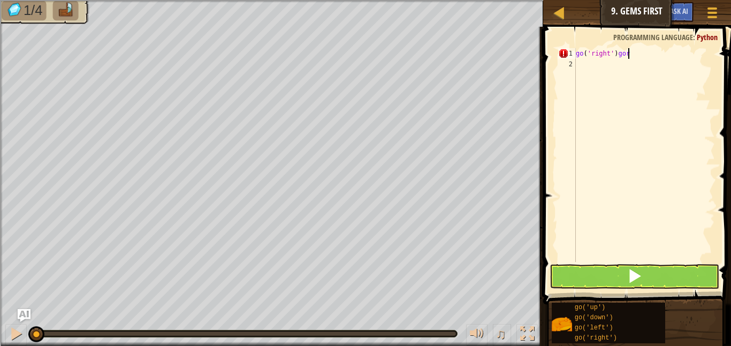
scroll to position [5, 6]
type textarea "go('right')"
click at [588, 70] on div "go ( 'right' )" at bounding box center [644, 165] width 141 height 235
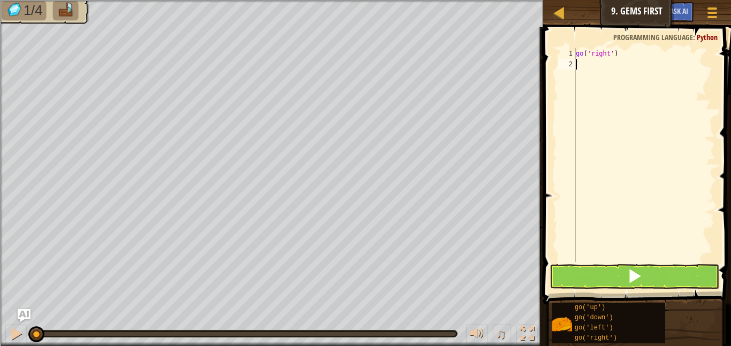
type textarea "go"
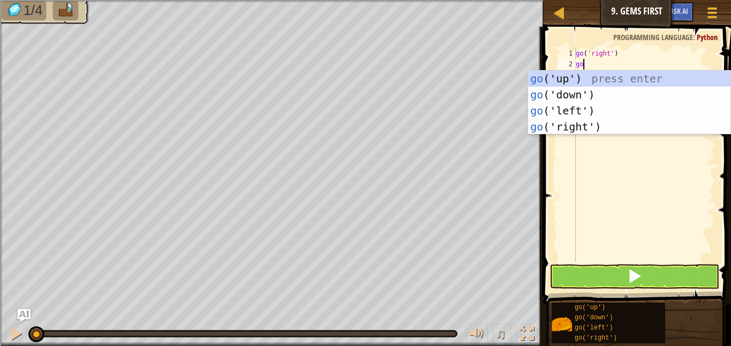
scroll to position [5, 1]
click at [609, 123] on div "go ('up') press enter go ('down') press enter go ('left') press enter go ('righ…" at bounding box center [629, 119] width 202 height 96
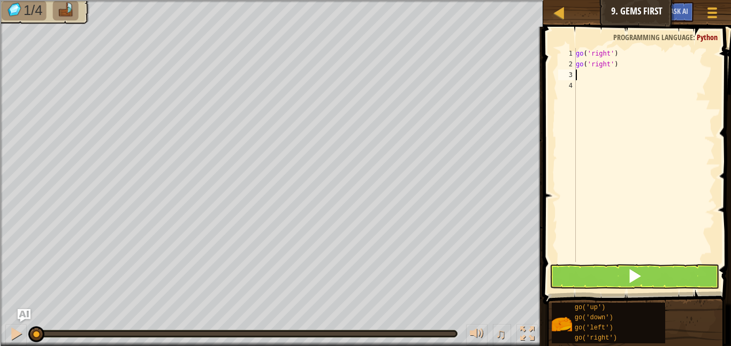
scroll to position [5, 0]
type textarea "go"
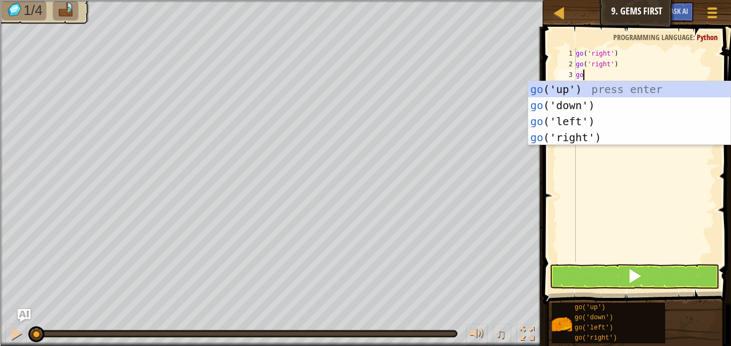
scroll to position [5, 1]
click at [580, 87] on div "go ('up') press enter go ('down') press enter go ('left') press enter go ('righ…" at bounding box center [629, 129] width 202 height 96
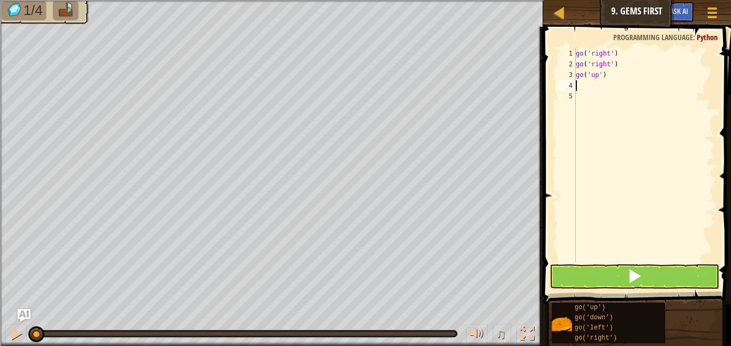
scroll to position [5, 0]
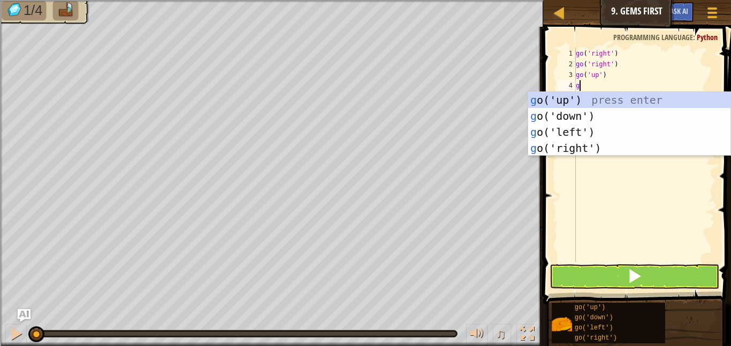
type textarea "go"
click at [577, 115] on div "go ('up') press enter go ('down') press enter go ('left') press enter go ('righ…" at bounding box center [629, 140] width 202 height 96
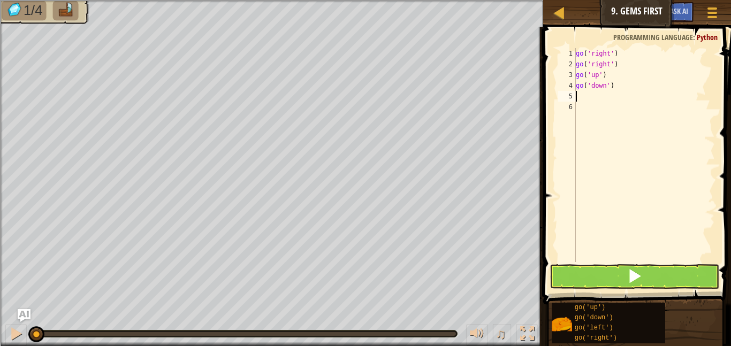
scroll to position [5, 0]
type textarea "go"
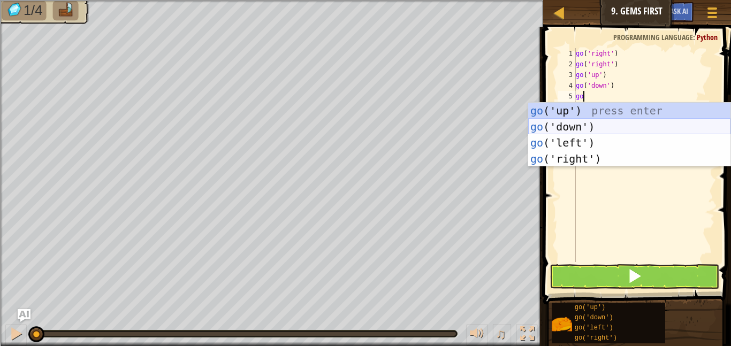
click at [583, 123] on div "go ('up') press enter go ('down') press enter go ('left') press enter go ('righ…" at bounding box center [629, 151] width 202 height 96
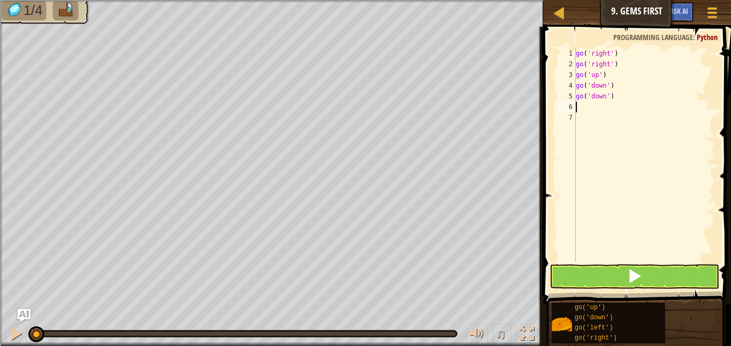
scroll to position [5, 0]
click at [625, 283] on button at bounding box center [635, 276] width 170 height 25
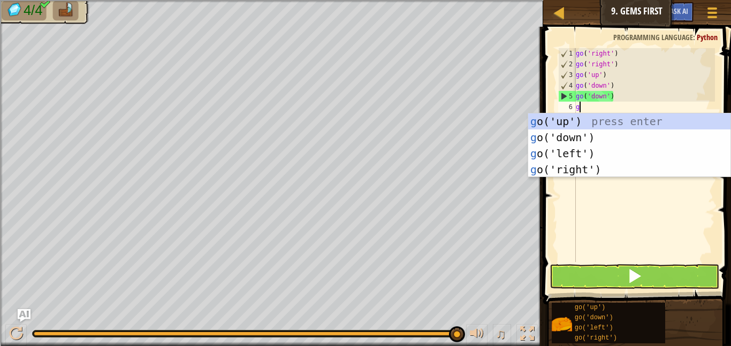
type textarea "go"
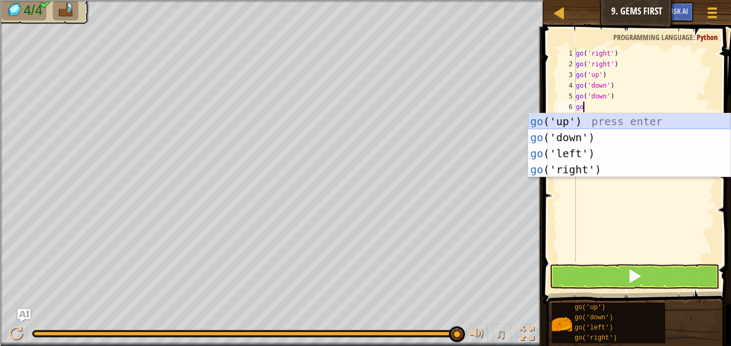
click at [566, 125] on div "go ('up') press enter go ('down') press enter go ('left') press enter go ('righ…" at bounding box center [629, 161] width 202 height 96
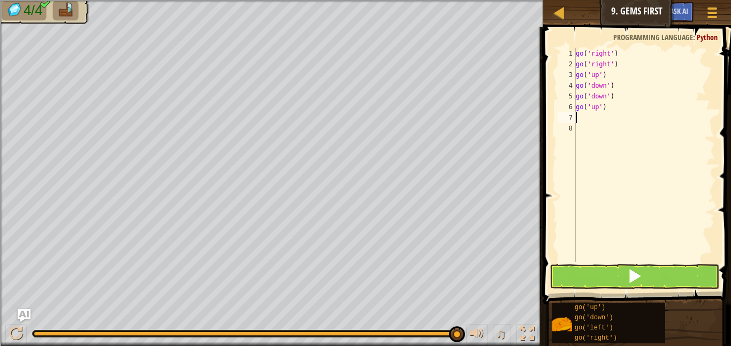
type textarea "go"
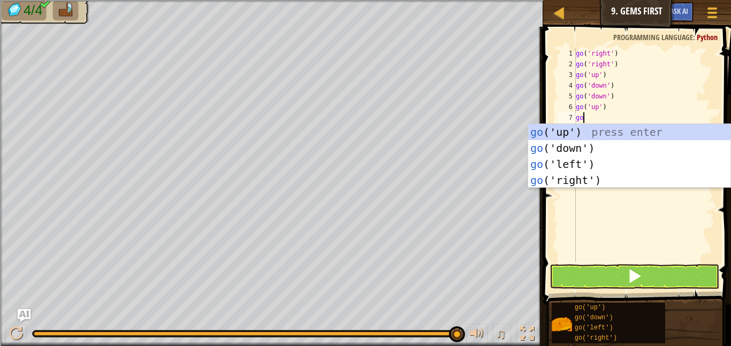
scroll to position [5, 1]
click at [587, 177] on div "go ('up') press enter go ('down') press enter go ('left') press enter go ('righ…" at bounding box center [629, 172] width 202 height 96
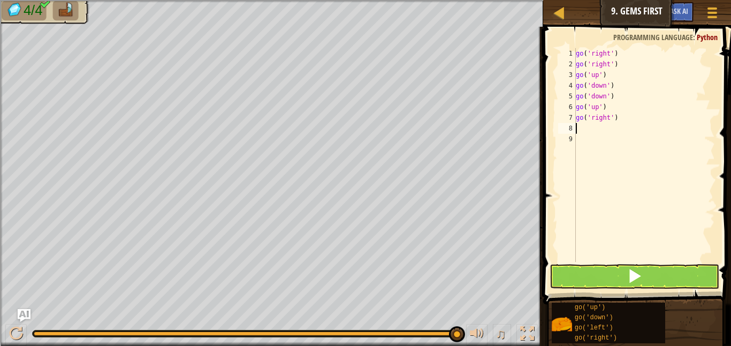
scroll to position [5, 0]
click at [638, 282] on span at bounding box center [634, 276] width 15 height 15
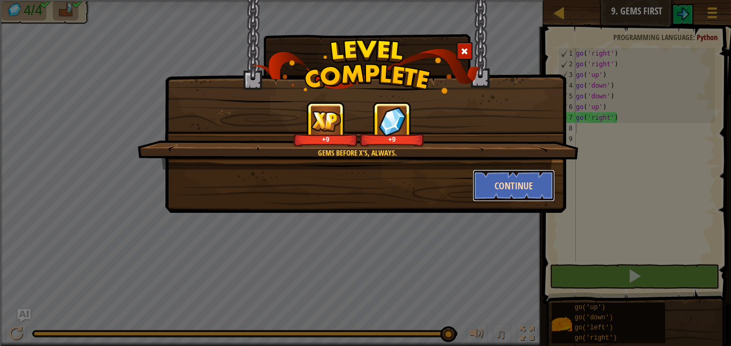
click at [533, 183] on button "Continue" at bounding box center [514, 186] width 83 height 32
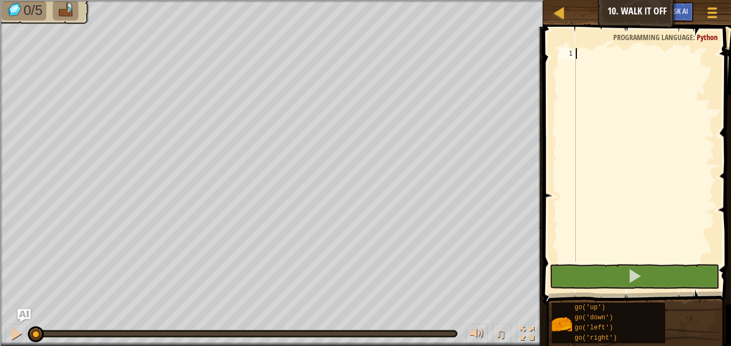
scroll to position [5, 0]
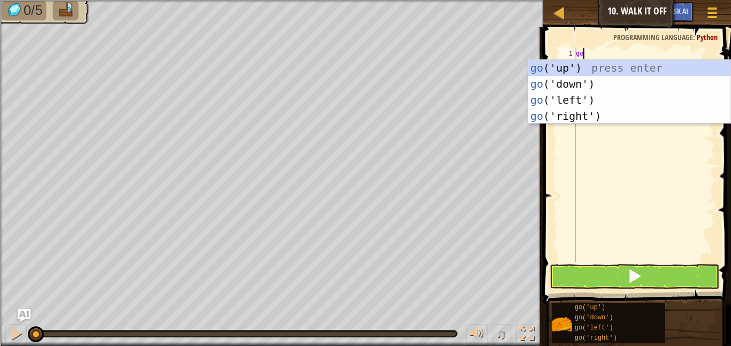
type textarea "go"
click at [612, 66] on div "go ('up') press enter go ('down') press enter go ('left') press enter go ('righ…" at bounding box center [629, 108] width 202 height 96
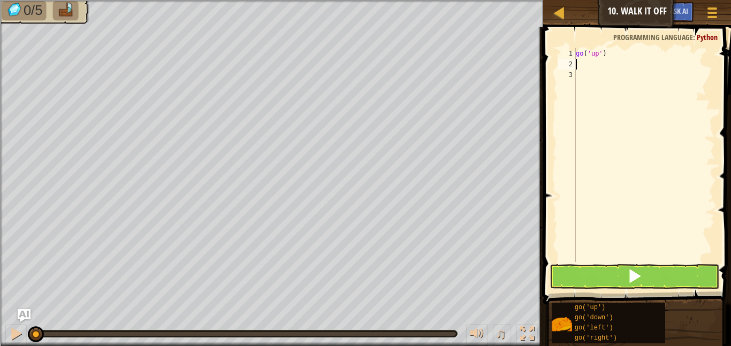
scroll to position [5, 0]
type textarea "go"
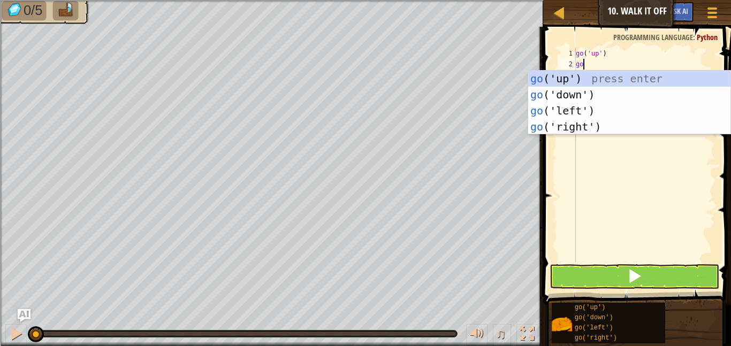
scroll to position [5, 1]
click at [615, 74] on div "go ('up') press enter go ('down') press enter go ('left') press enter go ('righ…" at bounding box center [629, 119] width 202 height 96
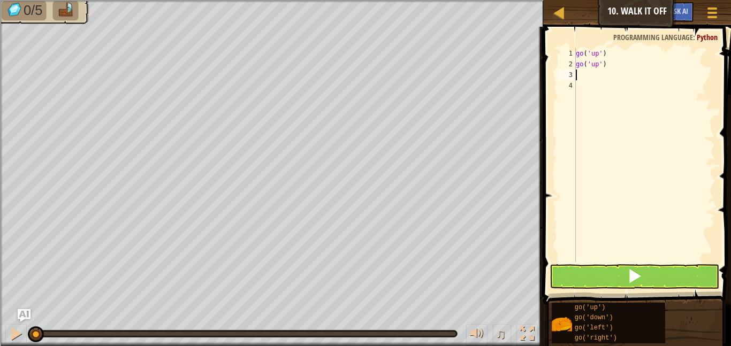
scroll to position [5, 0]
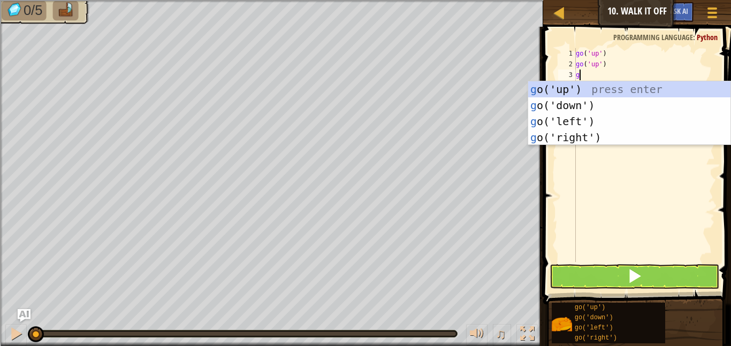
type textarea "go"
click at [608, 86] on div "go ('up') press enter go ('down') press enter go ('left') press enter go ('righ…" at bounding box center [629, 129] width 202 height 96
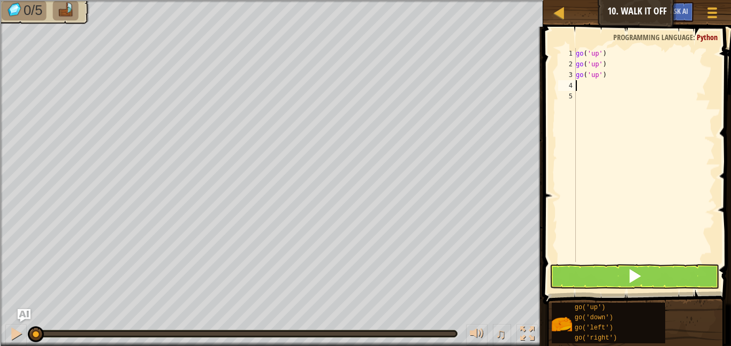
type textarea "go"
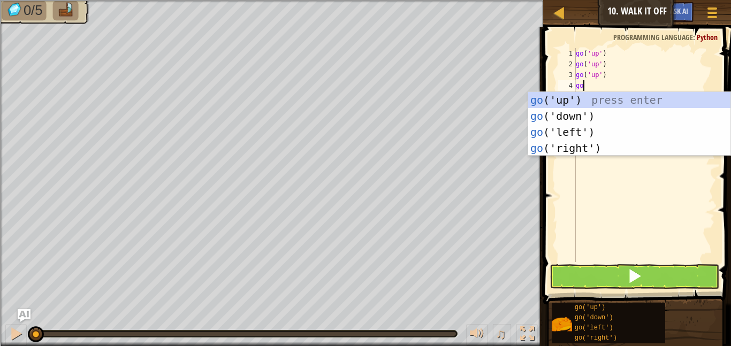
scroll to position [5, 1]
click at [633, 150] on div "go ('up') press enter go ('down') press enter go ('left') press enter go ('righ…" at bounding box center [629, 140] width 202 height 96
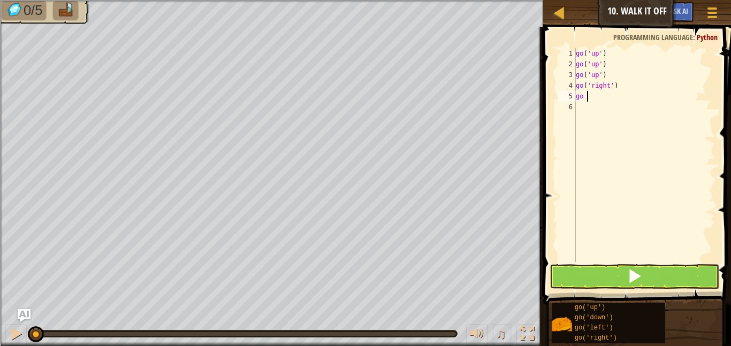
type textarea "go r"
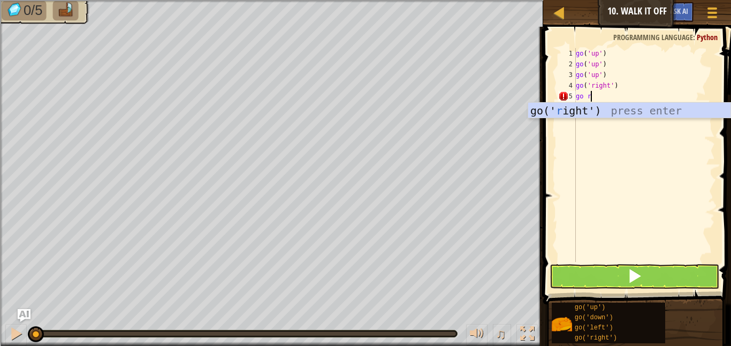
scroll to position [5, 0]
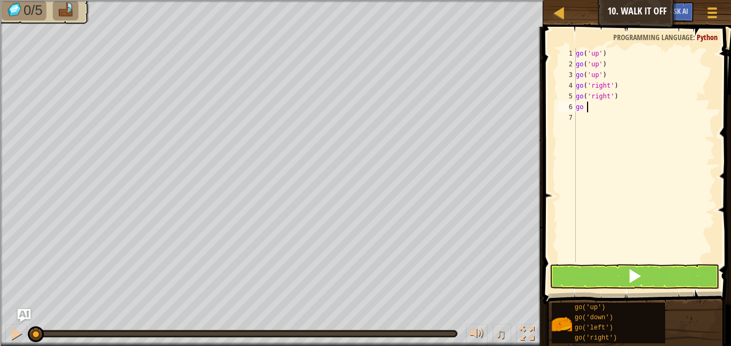
type textarea "go r"
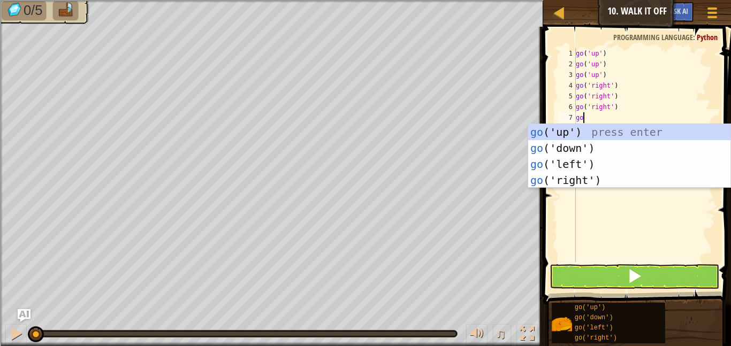
scroll to position [5, 1]
type textarea "gor"
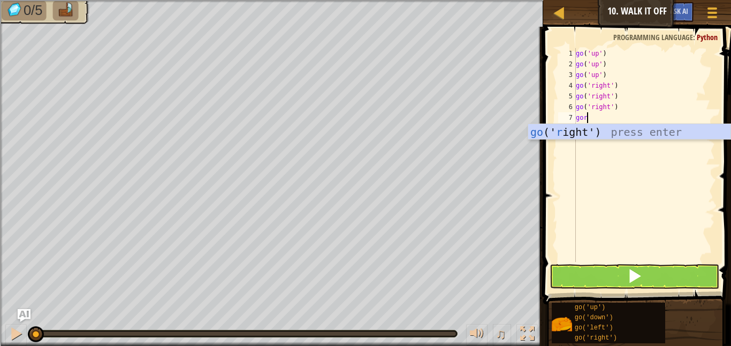
scroll to position [5, 0]
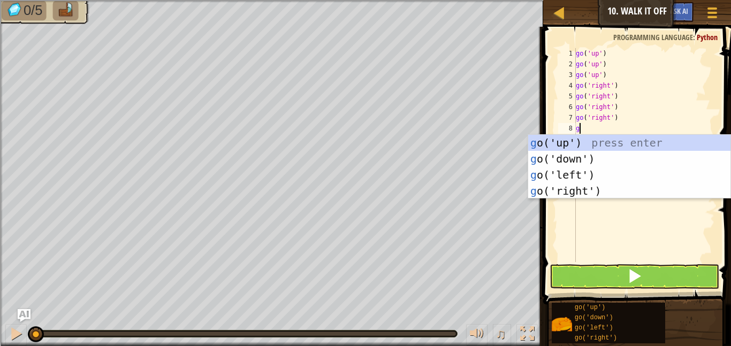
type textarea "go"
click at [618, 155] on div "go ('up') press enter go ('down') press enter go ('left') press enter go ('righ…" at bounding box center [629, 183] width 202 height 96
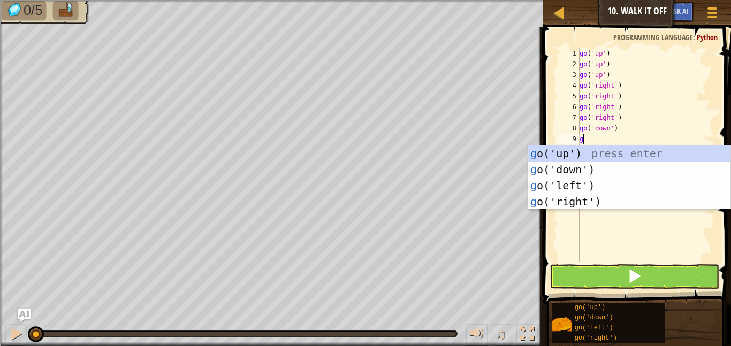
type textarea "go"
click at [607, 165] on div "go ('up') press enter go ('down') press enter go ('left') press enter go ('righ…" at bounding box center [629, 194] width 202 height 96
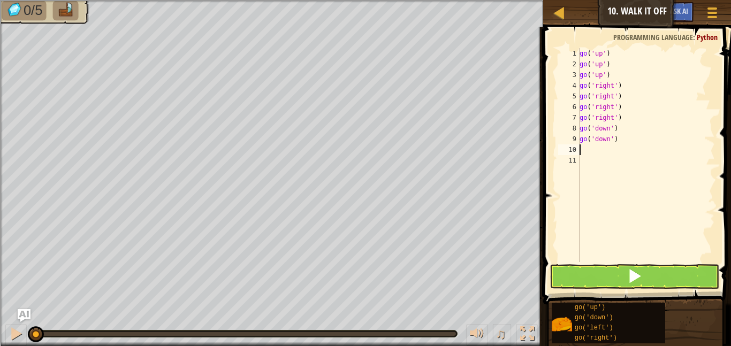
scroll to position [5, 0]
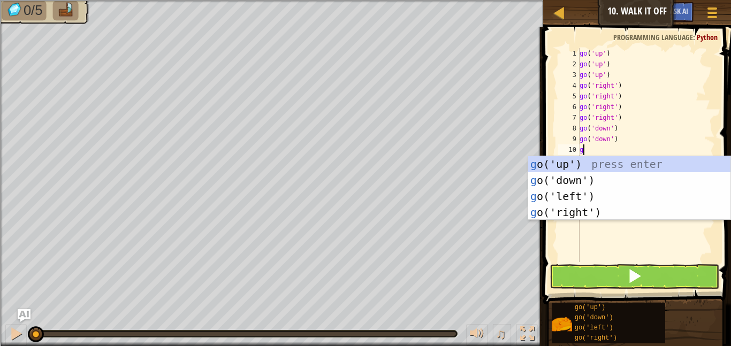
type textarea "go"
click at [611, 178] on div "go ('up') press enter go ('down') press enter go ('left') press enter go ('righ…" at bounding box center [629, 204] width 202 height 96
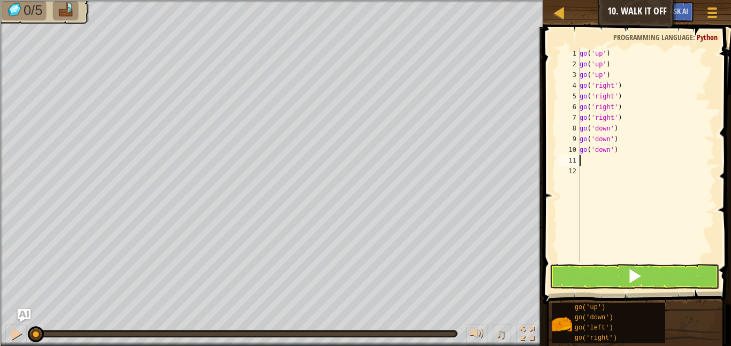
scroll to position [5, 0]
type textarea "go"
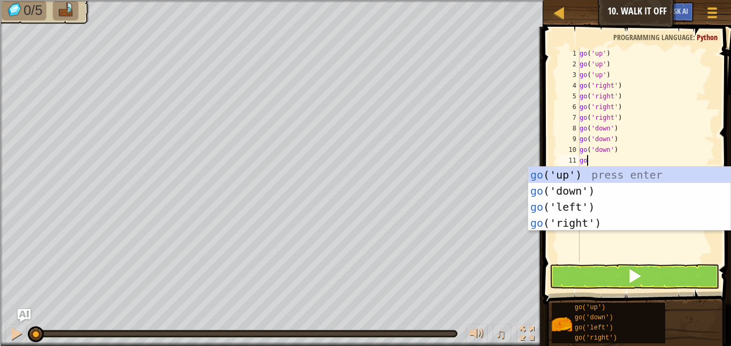
scroll to position [5, 1]
click at [603, 208] on div "go ('up') press enter go ('down') press enter go ('left') press enter go ('righ…" at bounding box center [629, 215] width 202 height 96
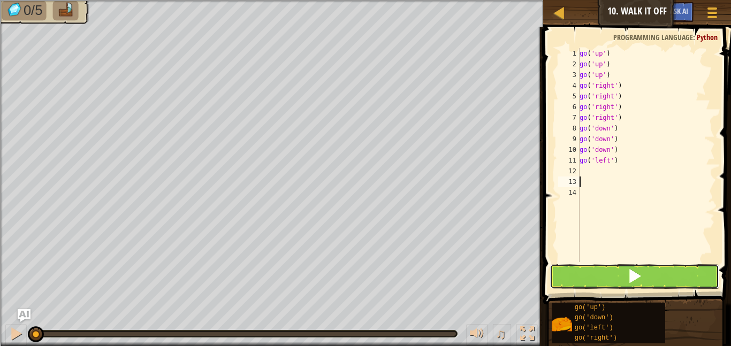
click at [627, 264] on button at bounding box center [635, 276] width 170 height 25
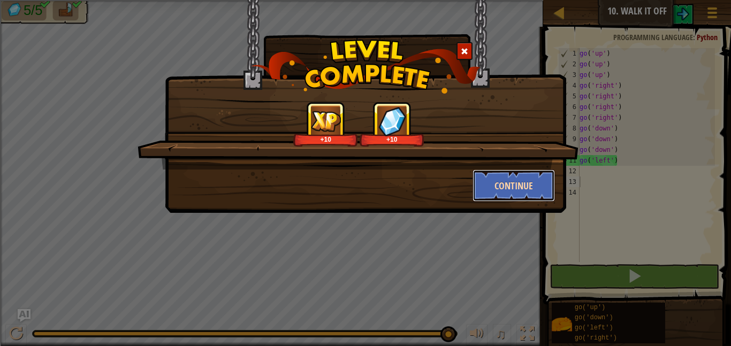
click at [488, 191] on button "Continue" at bounding box center [514, 186] width 83 height 32
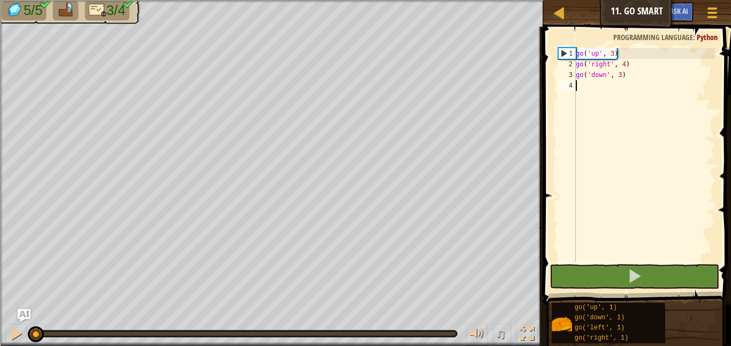
type textarea "g"
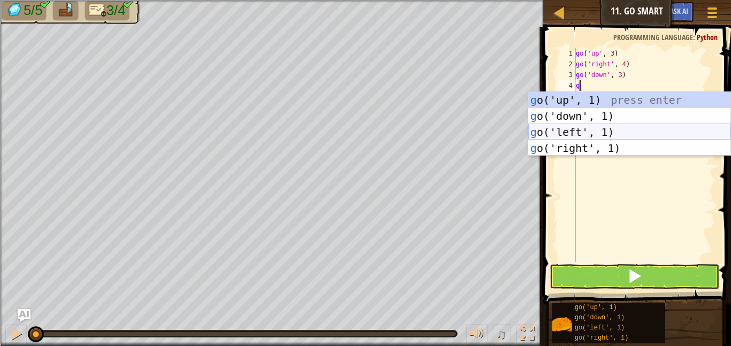
click at [596, 133] on div "g o('up', 1) press enter g o('down', 1) press enter g o('left', 1) press enter …" at bounding box center [629, 140] width 202 height 96
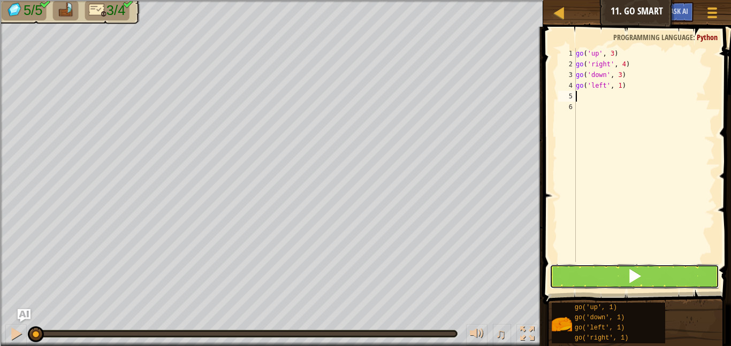
click at [621, 270] on button at bounding box center [635, 276] width 170 height 25
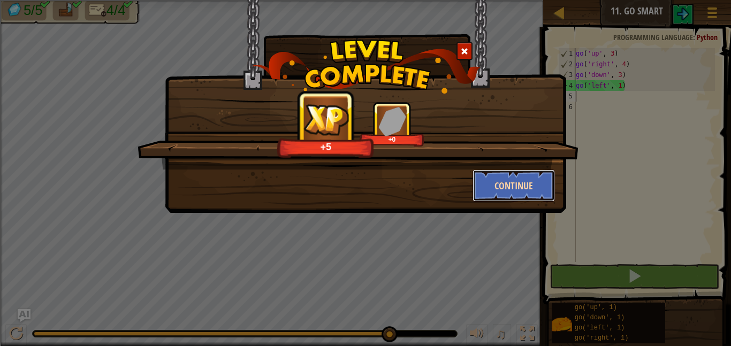
click at [539, 182] on button "Continue" at bounding box center [514, 186] width 83 height 32
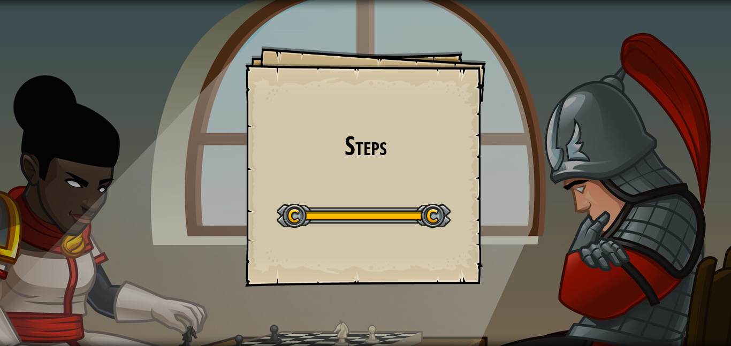
click at [539, 182] on div "Steps Goals Start Level Error loading from server. Try refreshing the page. You…" at bounding box center [365, 173] width 731 height 346
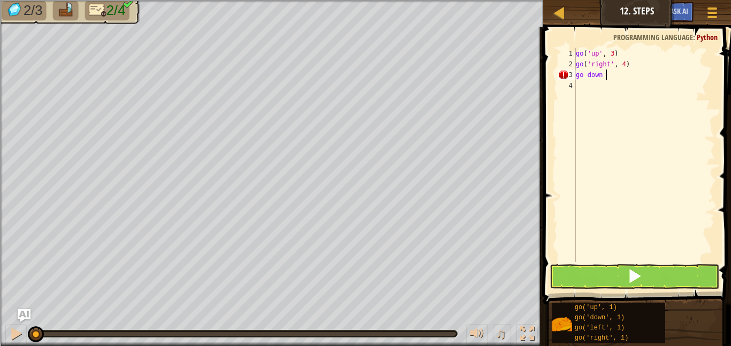
scroll to position [5, 4]
click at [583, 77] on div "go ( 'up' , 3 ) go ( 'right' , 4 ) go down 3" at bounding box center [644, 165] width 141 height 235
click at [592, 77] on div "go ( 'up' , 3 ) go ( 'right' , 4 ) go ( down 3" at bounding box center [644, 165] width 141 height 235
click at [587, 76] on div "go ( 'up' , 3 ) go ( 'right' , 4 ) go ( down 3" at bounding box center [644, 165] width 141 height 235
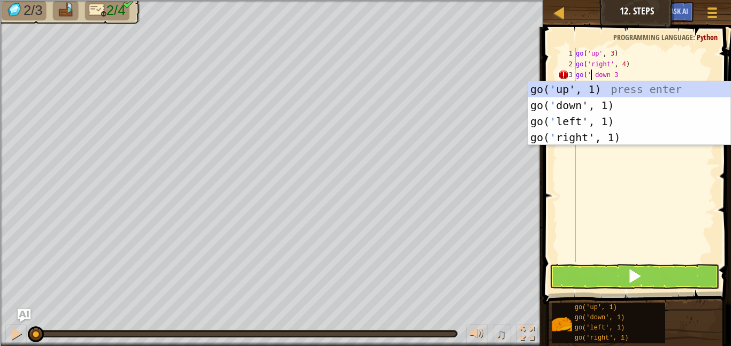
click at [610, 78] on div "go ( 'up' , 3 ) go ( 'right' , 4 ) go ( ' down 3" at bounding box center [644, 165] width 141 height 235
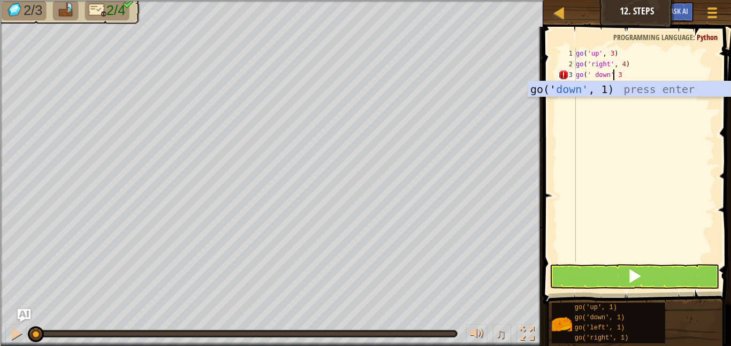
scroll to position [5, 6]
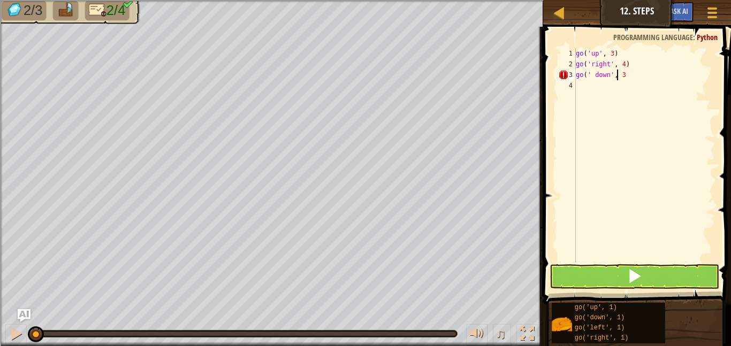
click at [626, 76] on div "go ( 'up' , 3 ) go ( 'right' , 4 ) go ( ' down' , 3" at bounding box center [644, 165] width 141 height 235
type textarea "go(' down', 3)"
click at [583, 82] on div "go ( 'up' , 3 ) go ( 'right' , 4 ) go ( ' down' , 3 )" at bounding box center [644, 165] width 141 height 235
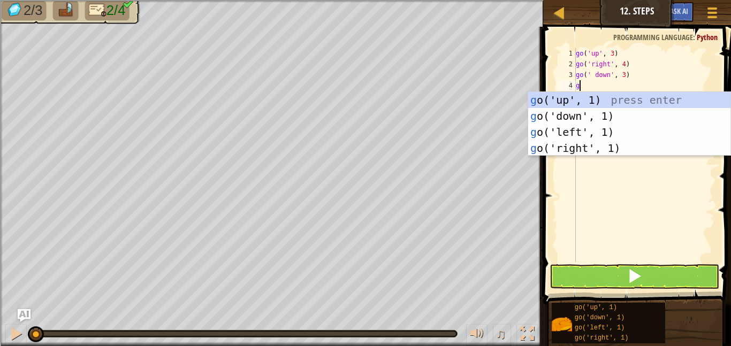
type textarea "go"
click at [561, 127] on div "go ('up', 1) press enter go ('down', 1) press enter go ('left', 1) press enter …" at bounding box center [629, 140] width 202 height 96
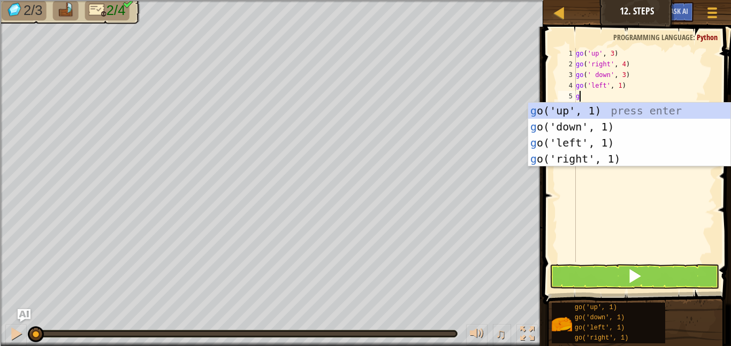
type textarea "go"
click at [572, 141] on div "go ('up', 1) press enter go ('down', 1) press enter go ('left', 1) press enter …" at bounding box center [629, 151] width 202 height 96
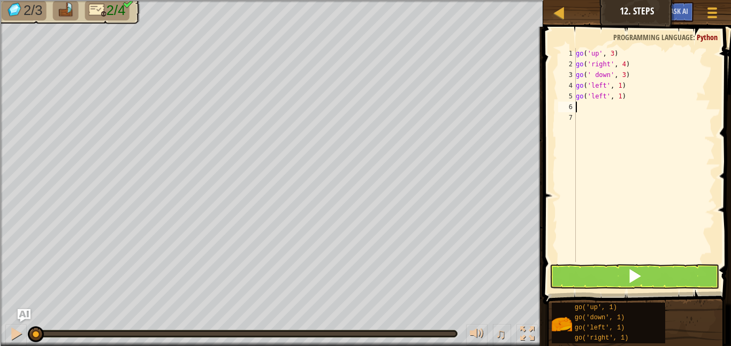
scroll to position [5, 0]
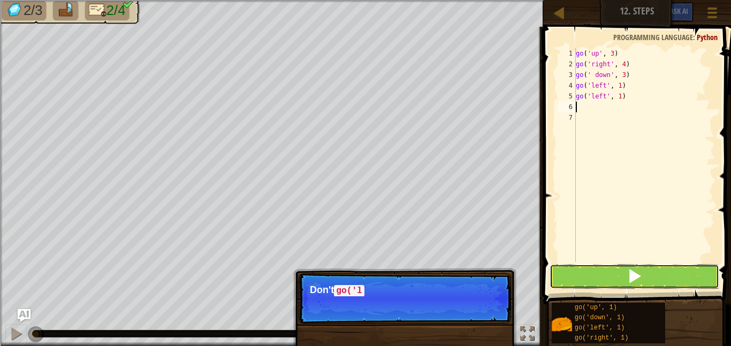
click at [638, 280] on span at bounding box center [634, 276] width 15 height 15
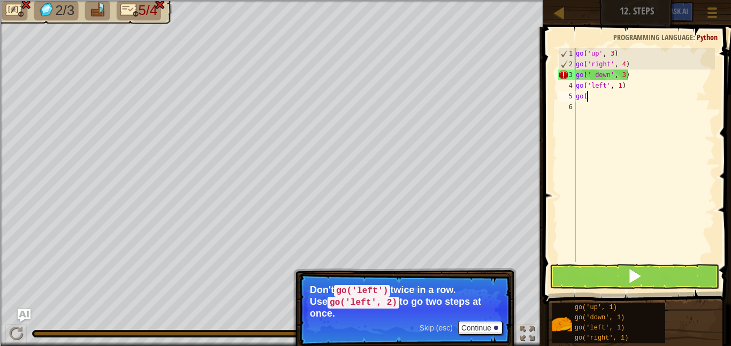
type textarea "g"
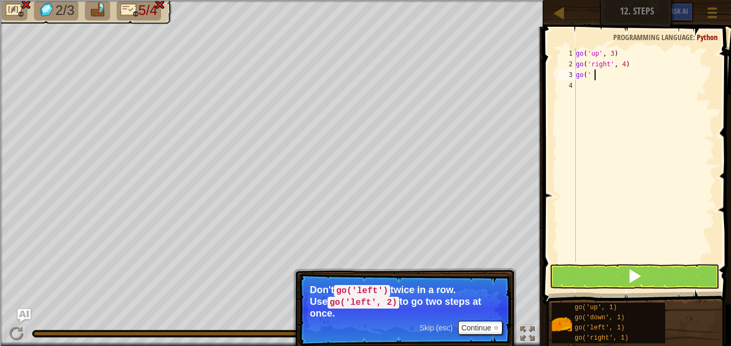
type textarea "g"
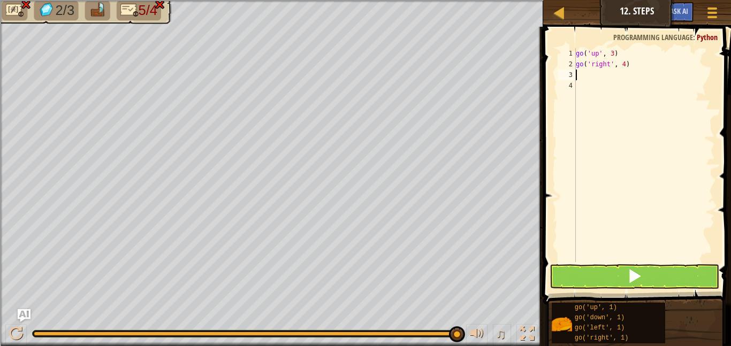
type textarea "g"
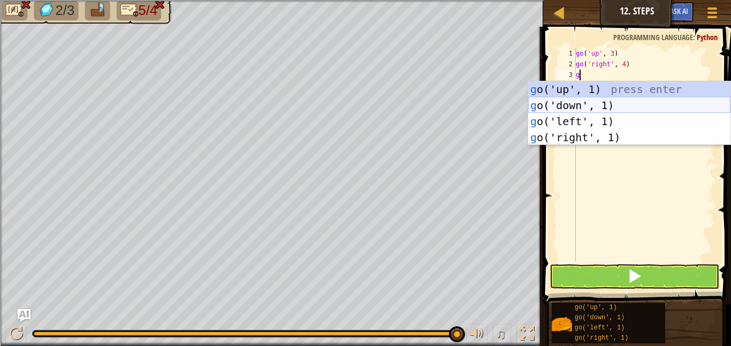
click at [618, 105] on div "g o('up', 1) press enter g o('down', 1) press enter g o('left', 1) press enter …" at bounding box center [629, 129] width 202 height 96
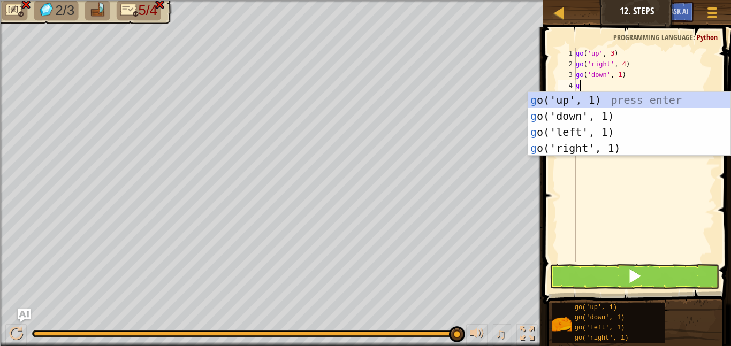
type textarea "go"
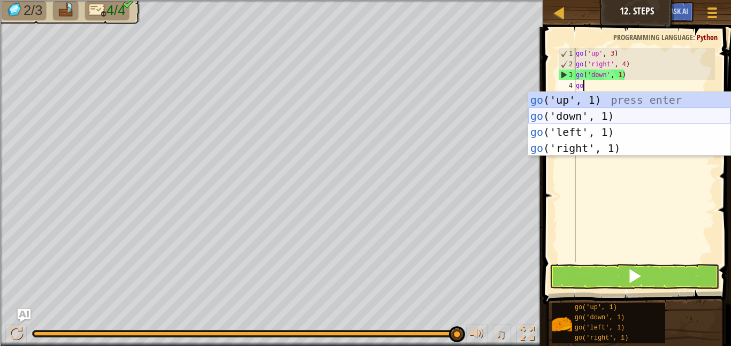
click at [597, 116] on div "go ('up', 1) press enter go ('down', 1) press enter go ('left', 1) press enter …" at bounding box center [629, 140] width 202 height 96
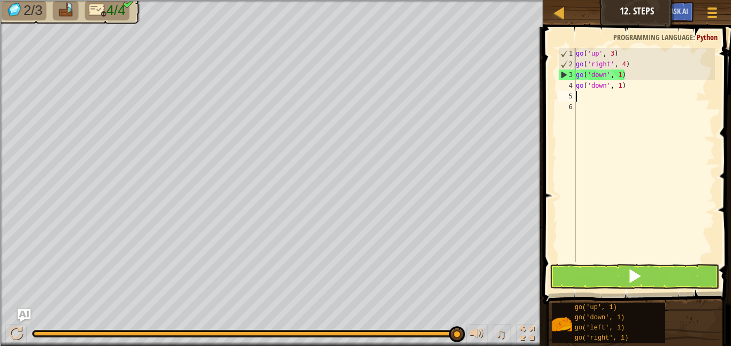
scroll to position [5, 0]
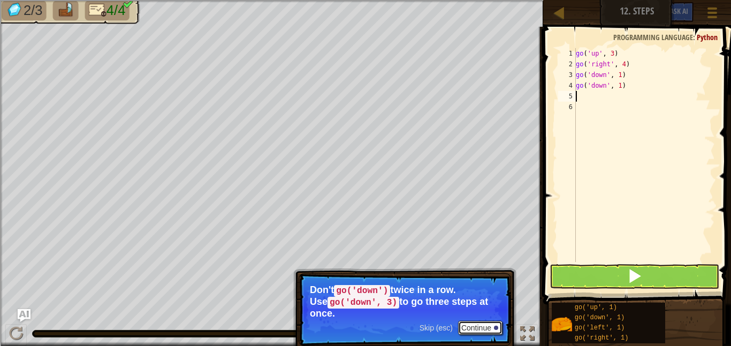
click at [471, 332] on button "Continue" at bounding box center [480, 328] width 44 height 14
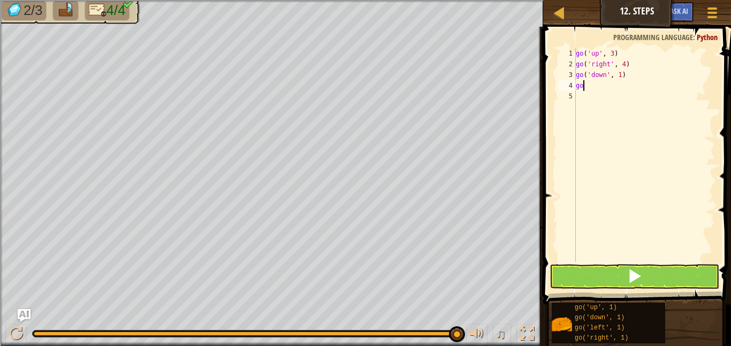
type textarea "g"
type textarea "go('down', 3)"
click at [579, 87] on div "go ( 'up' , 3 ) go ( 'right' , 4 ) go ( 'down' , 3 )" at bounding box center [644, 165] width 141 height 235
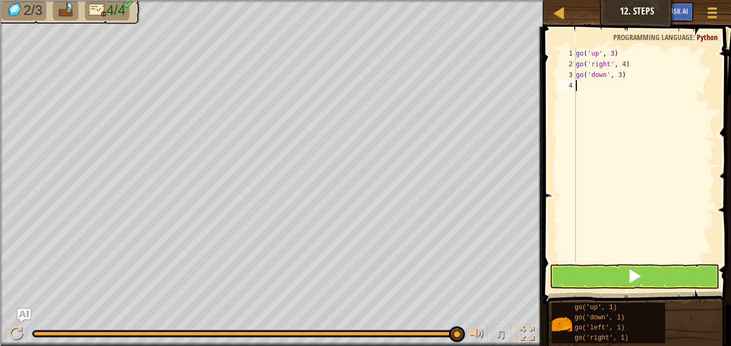
scroll to position [5, 0]
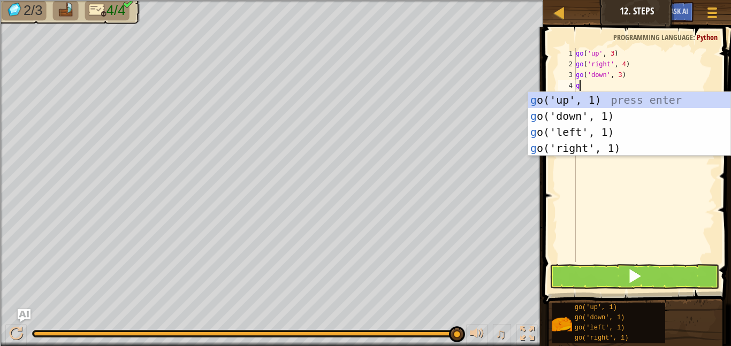
type textarea "go"
click at [593, 133] on div "go ('up', 1) press enter go ('down', 1) press enter go ('left', 1) press enter …" at bounding box center [629, 140] width 202 height 96
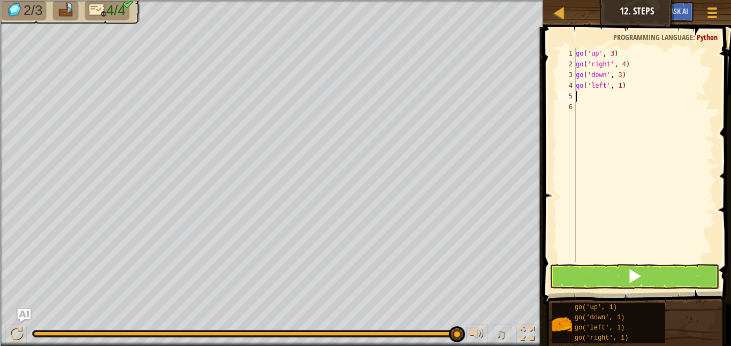
scroll to position [5, 0]
click at [622, 85] on div "go ( 'up' , 3 ) go ( 'right' , 4 ) go ( 'down' , 3 ) go ( 'left' , 1 )" at bounding box center [644, 165] width 141 height 235
type textarea "go('left', 2)"
click at [609, 265] on button at bounding box center [635, 276] width 170 height 25
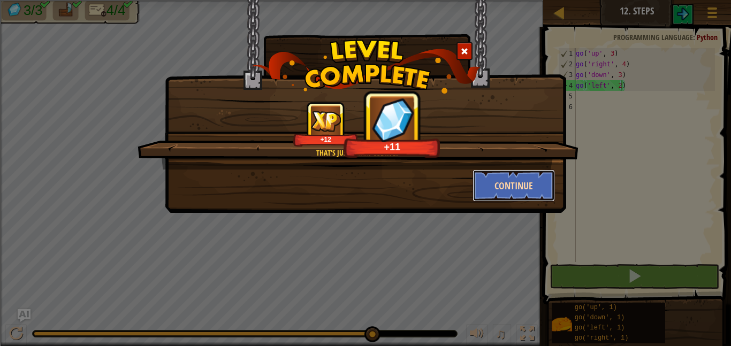
click at [504, 183] on button "Continue" at bounding box center [514, 186] width 83 height 32
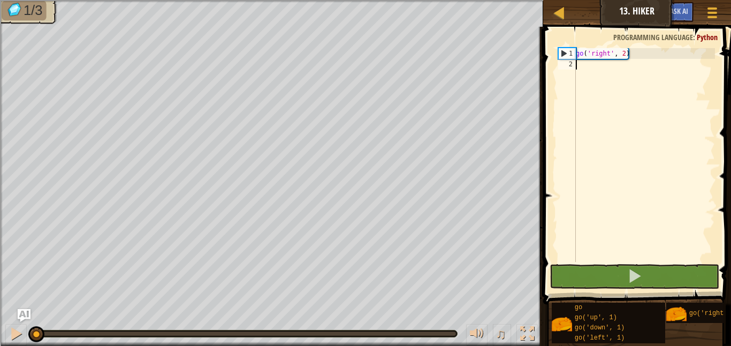
type textarea "g"
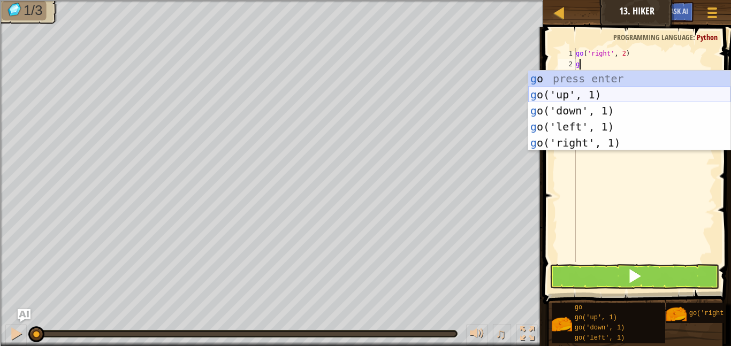
click at [567, 95] on div "g o press enter g o('up', 1) press enter g o('down', 1) press enter g o('left',…" at bounding box center [629, 127] width 202 height 112
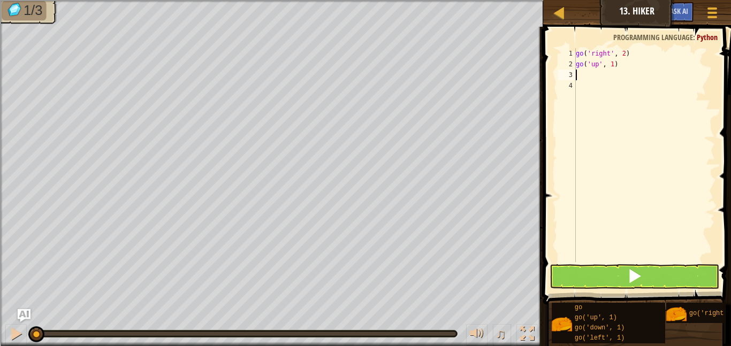
click at [613, 65] on div "go ( 'right' , 2 ) go ( 'up' , 1 )" at bounding box center [644, 165] width 141 height 235
type textarea "go('up', 3)"
click at [575, 75] on div "3" at bounding box center [567, 75] width 18 height 11
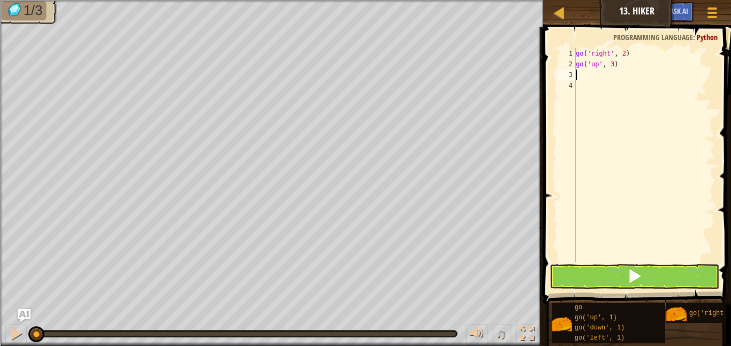
type textarea "g"
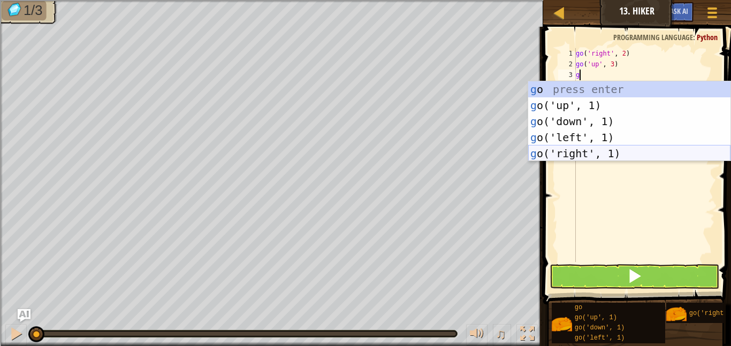
click at [592, 151] on div "g o press enter g o('up', 1) press enter g o('down', 1) press enter g o('left',…" at bounding box center [629, 137] width 202 height 112
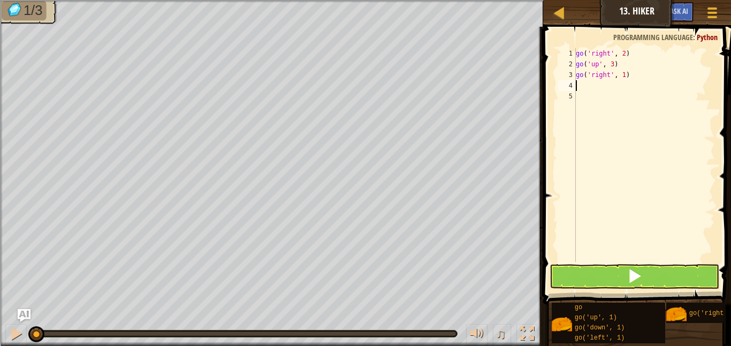
click at [624, 78] on div "go ( 'right' , 2 ) go ( 'up' , 3 ) go ( 'right' , 1 )" at bounding box center [644, 165] width 141 height 235
type textarea "go('right', 2)"
click at [694, 272] on button at bounding box center [635, 276] width 170 height 25
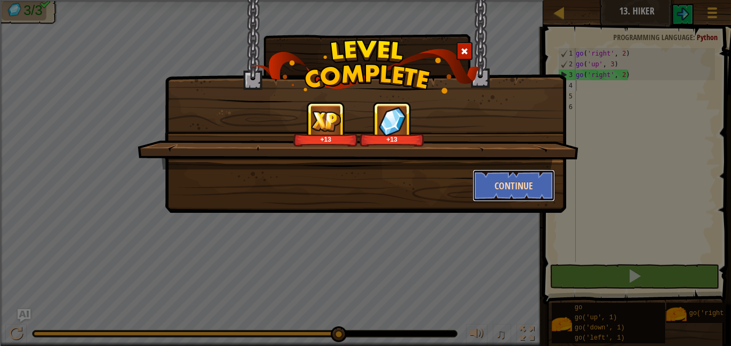
click at [497, 177] on button "Continue" at bounding box center [514, 186] width 83 height 32
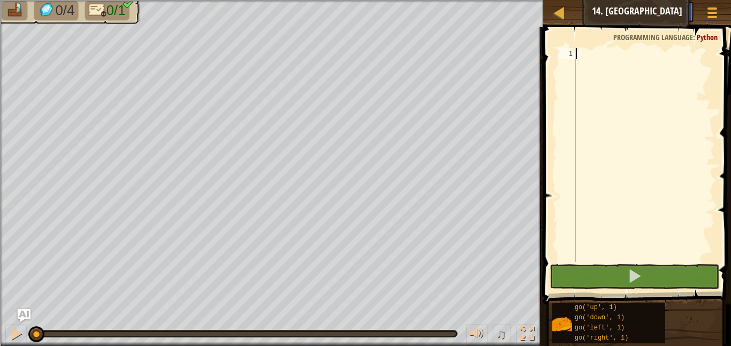
scroll to position [5, 0]
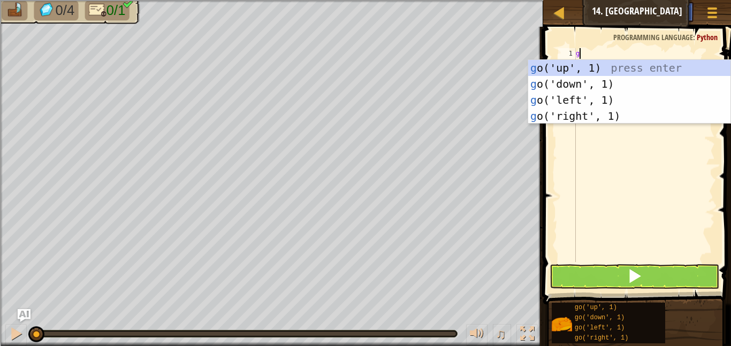
type textarea "go"
click at [565, 121] on div "go ('up', 1) press enter go ('down', 1) press enter go ('left', 1) press enter …" at bounding box center [629, 108] width 202 height 96
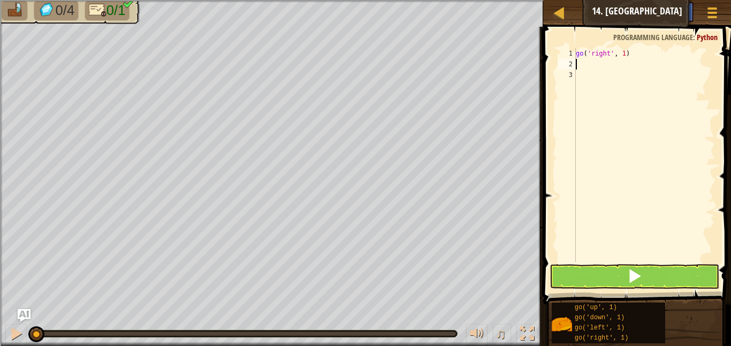
click at [625, 54] on div "go ( 'right' , 1 )" at bounding box center [644, 165] width 141 height 235
type textarea "go('right', 4)"
click at [709, 270] on button at bounding box center [635, 276] width 170 height 25
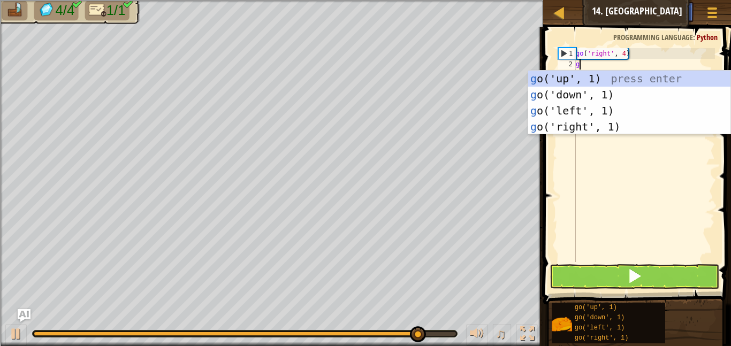
type textarea "go"
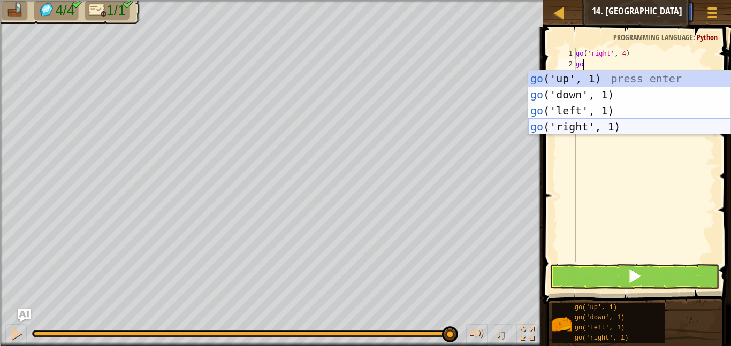
click at [621, 126] on div "go ('up', 1) press enter go ('down', 1) press enter go ('left', 1) press enter …" at bounding box center [629, 119] width 202 height 96
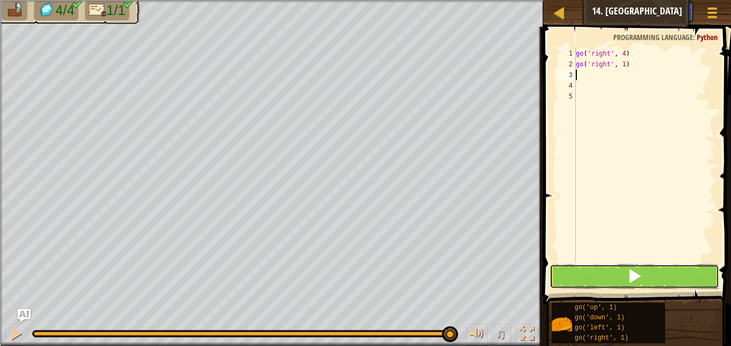
click at [644, 276] on button at bounding box center [635, 276] width 170 height 25
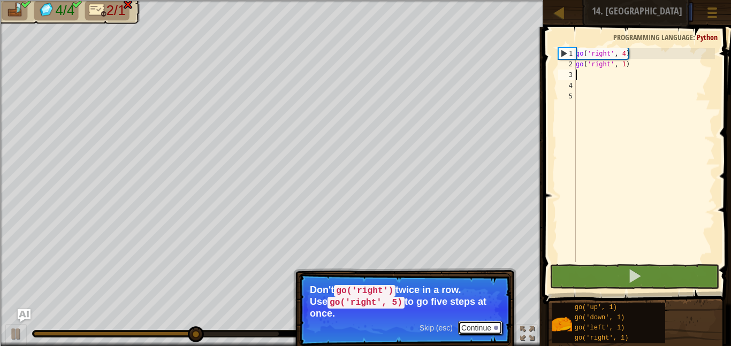
click at [469, 329] on button "Continue" at bounding box center [480, 328] width 44 height 14
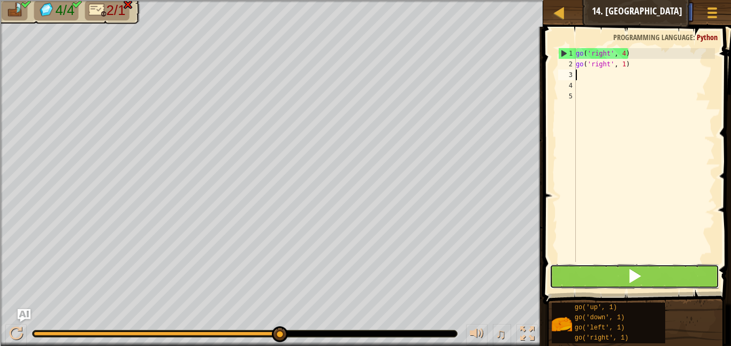
click at [577, 284] on button at bounding box center [635, 276] width 170 height 25
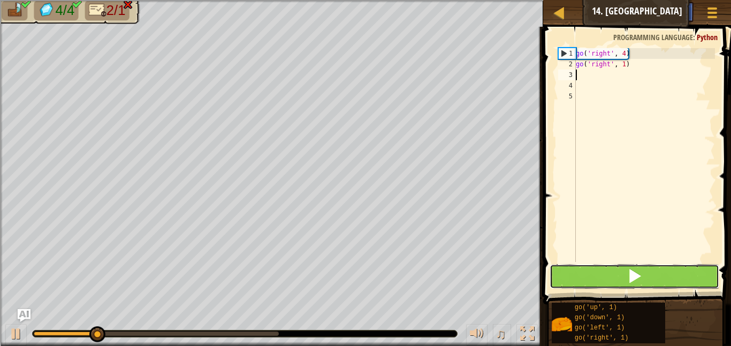
click at [609, 273] on button at bounding box center [635, 276] width 170 height 25
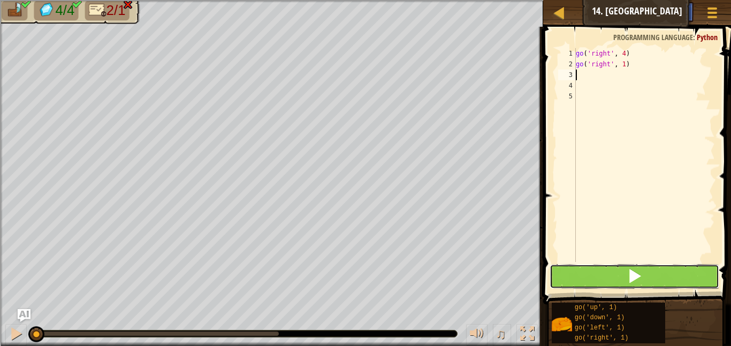
click at [609, 273] on button at bounding box center [635, 276] width 170 height 25
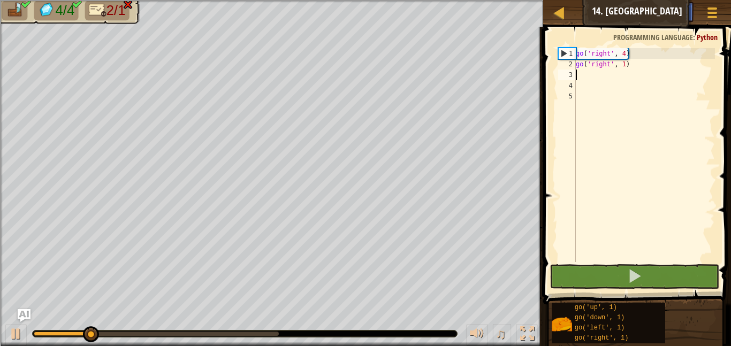
click at [629, 66] on div "go ( 'right' , 4 ) go ( 'right' , 1 )" at bounding box center [644, 165] width 141 height 235
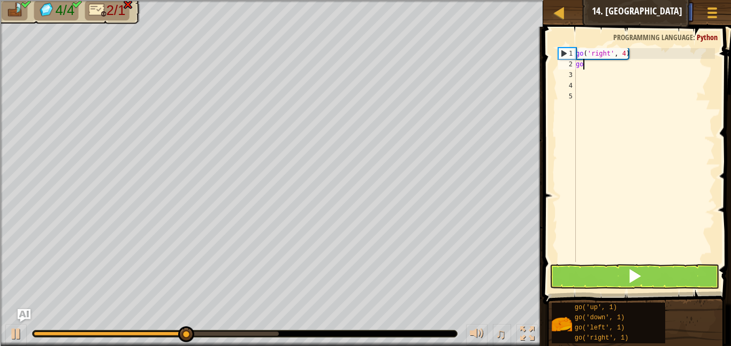
type textarea "g"
click at [626, 51] on div "go ( 'right' , 4 )" at bounding box center [644, 165] width 141 height 235
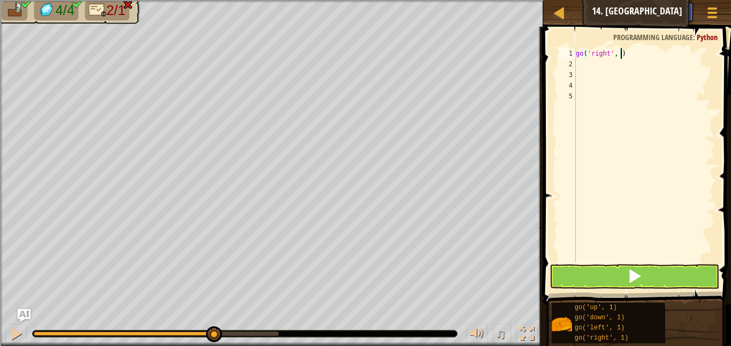
scroll to position [5, 7]
type textarea "go('right', 5)"
click at [690, 267] on button at bounding box center [635, 276] width 170 height 25
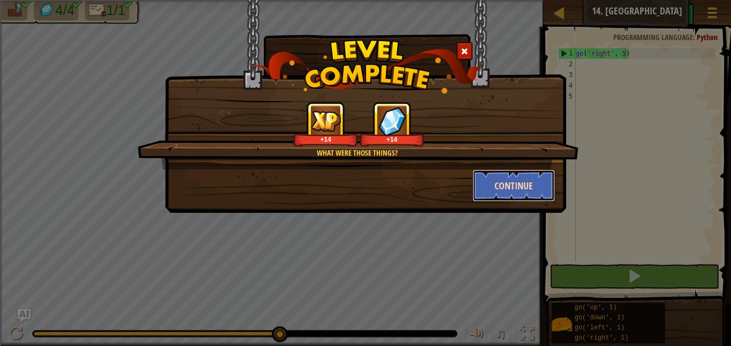
click at [528, 192] on button "Continue" at bounding box center [514, 186] width 83 height 32
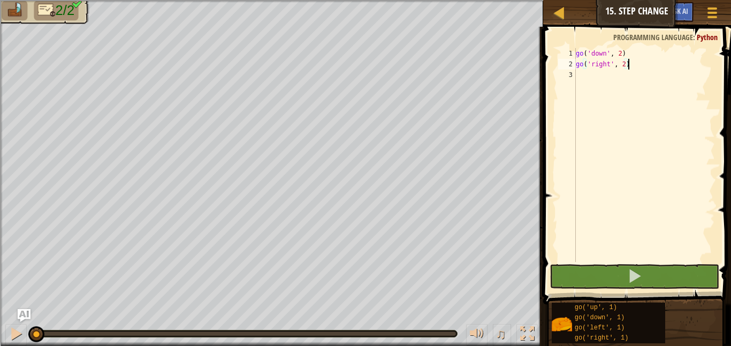
click at [625, 65] on div "go ( 'down' , 2 ) go ( 'right' , 2 )" at bounding box center [644, 165] width 141 height 235
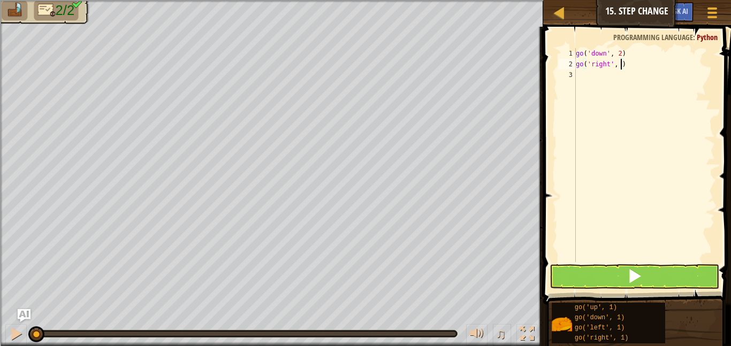
type textarea "go('right', 5)"
click at [622, 270] on button at bounding box center [635, 276] width 170 height 25
